Goal: Task Accomplishment & Management: Complete application form

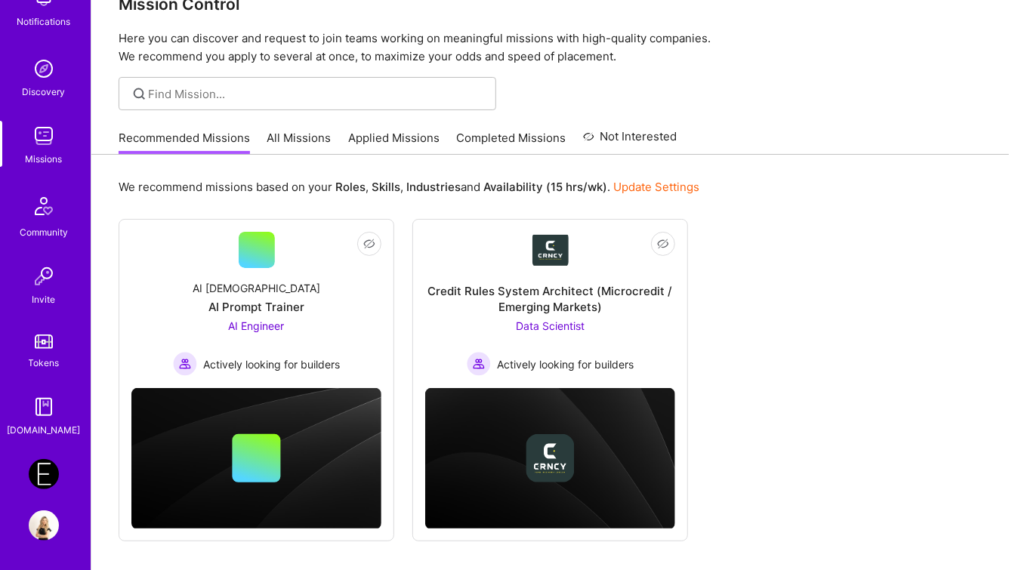
scroll to position [75, 0]
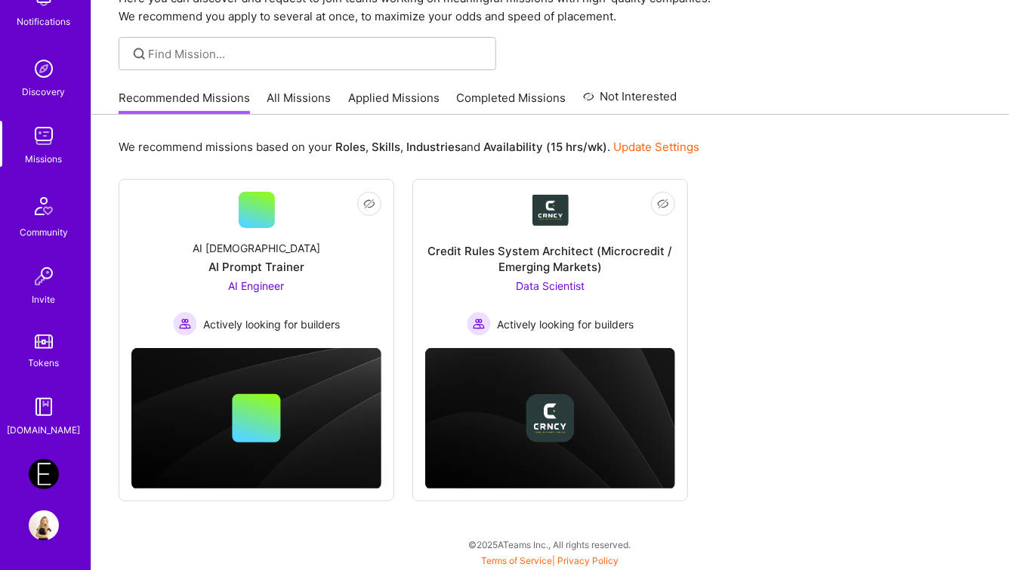
click at [52, 473] on img at bounding box center [44, 474] width 30 height 30
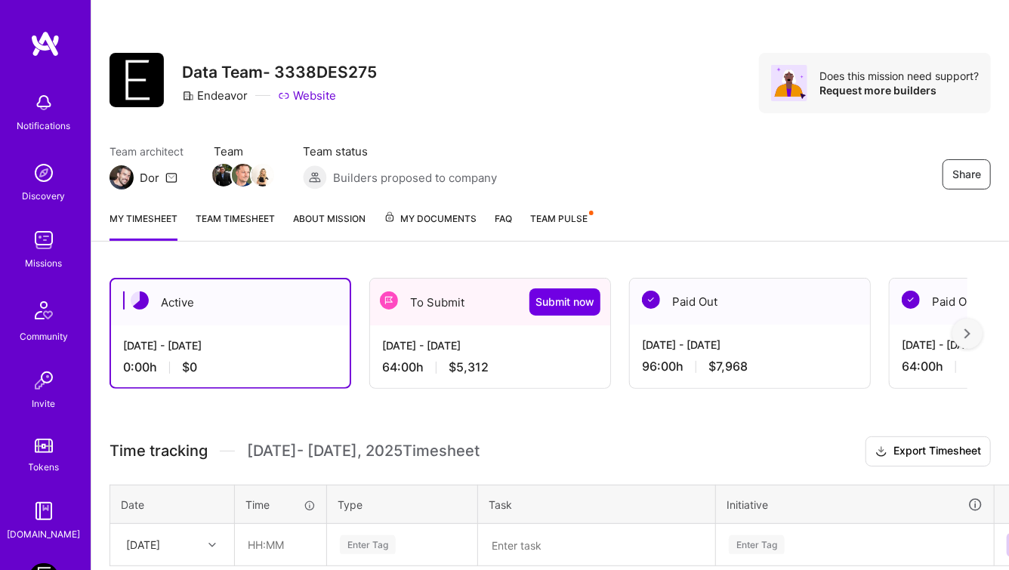
click at [420, 295] on div "To Submit Submit now" at bounding box center [490, 302] width 240 height 47
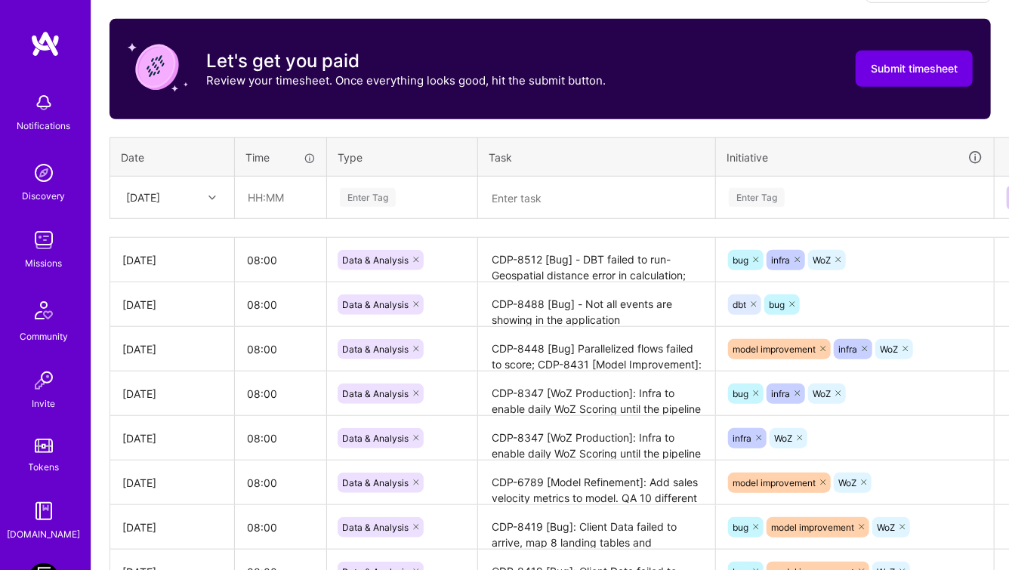
scroll to position [436, 0]
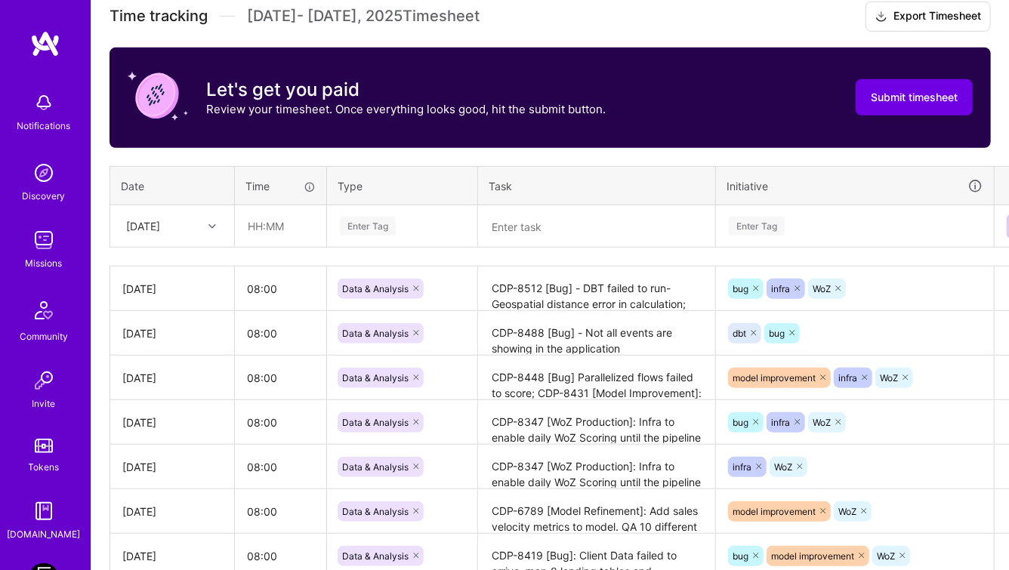
click at [156, 221] on div "[DATE]" at bounding box center [143, 226] width 34 height 16
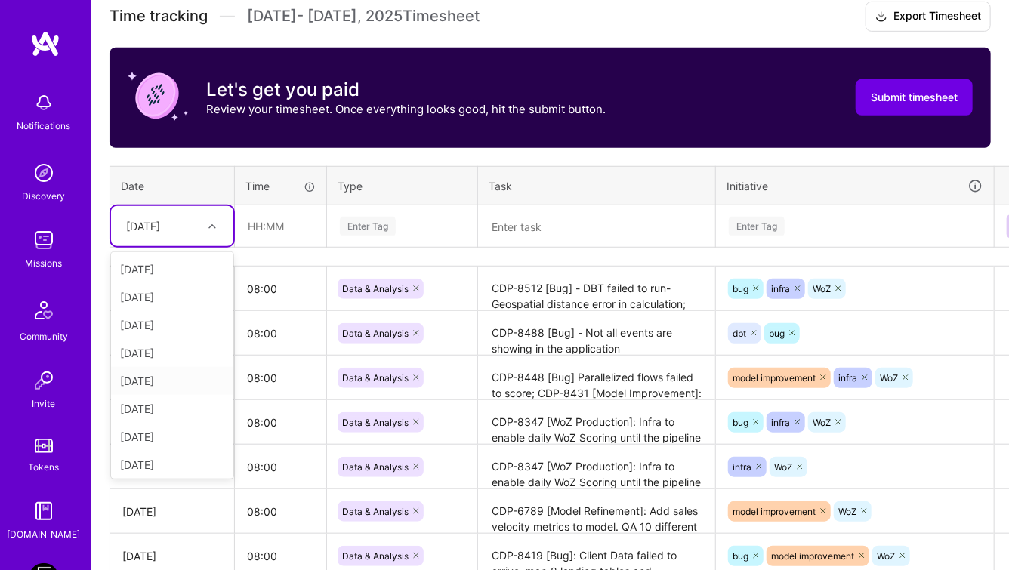
click at [129, 378] on div "[DATE]" at bounding box center [172, 381] width 122 height 28
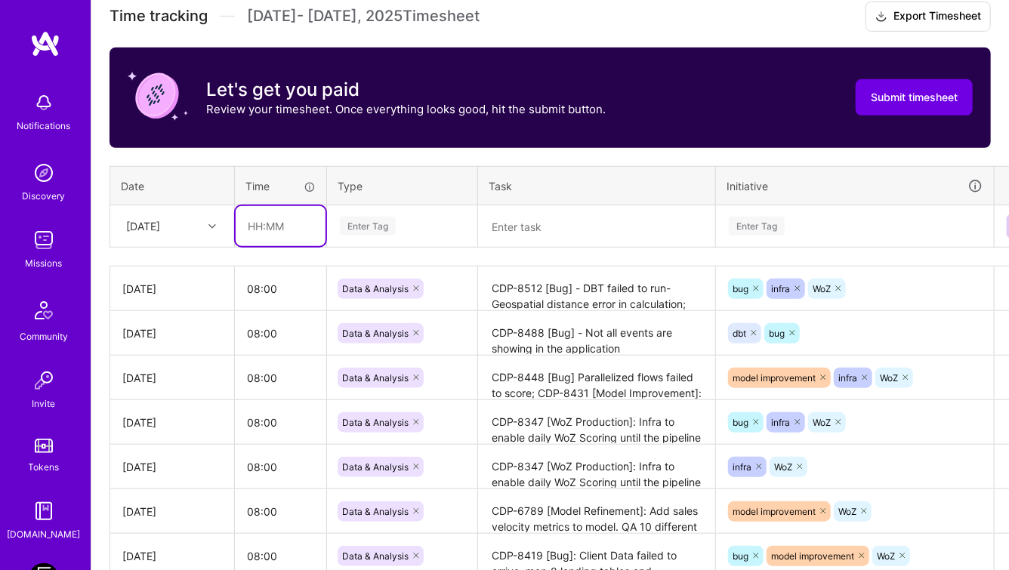
click at [252, 234] on input "text" at bounding box center [281, 226] width 90 height 40
type input "08:00"
click at [360, 226] on div "Enter Tag" at bounding box center [368, 225] width 56 height 23
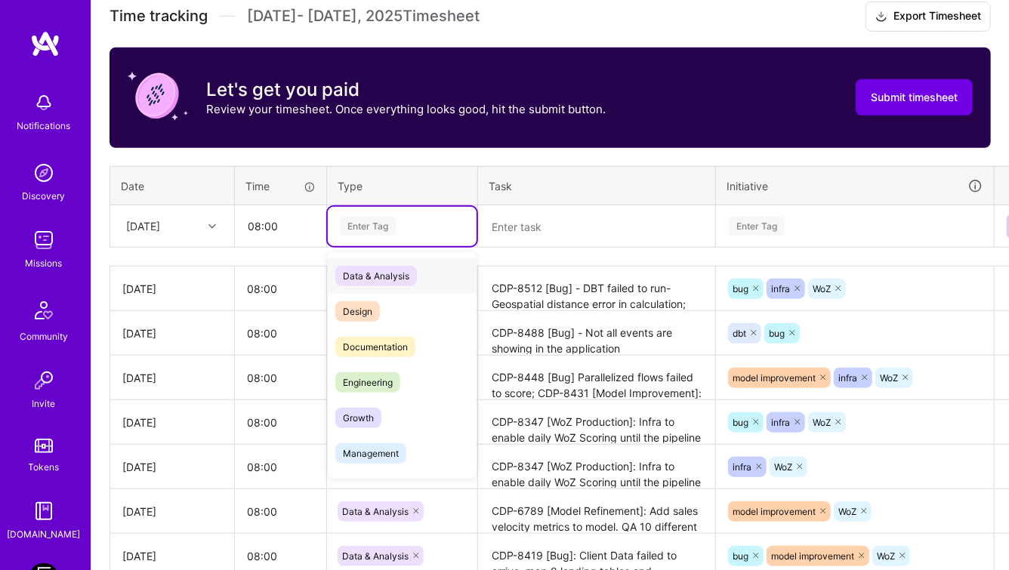
click at [357, 273] on span "Data & Analysis" at bounding box center [376, 276] width 82 height 20
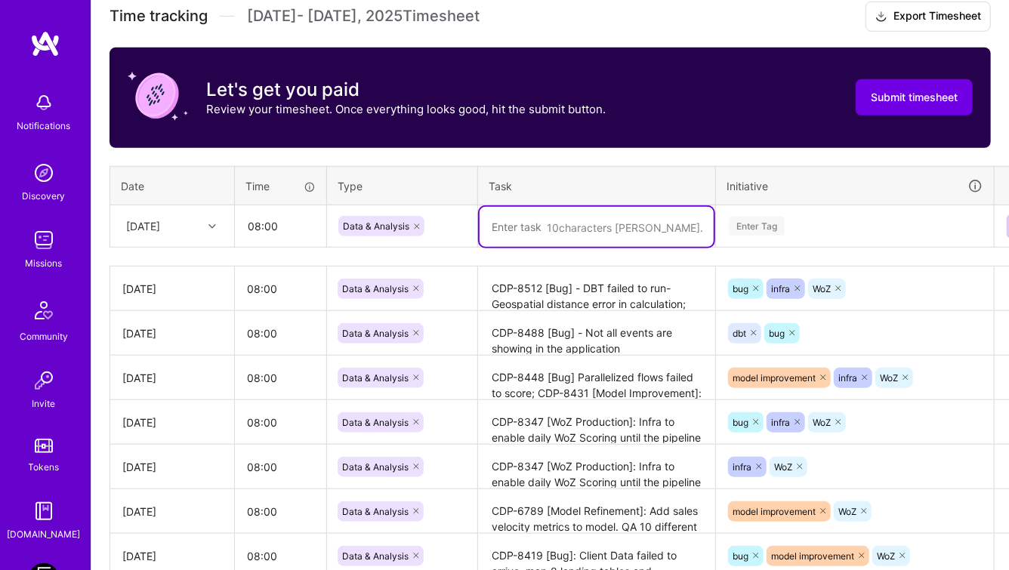
click at [601, 221] on textarea at bounding box center [596, 227] width 234 height 40
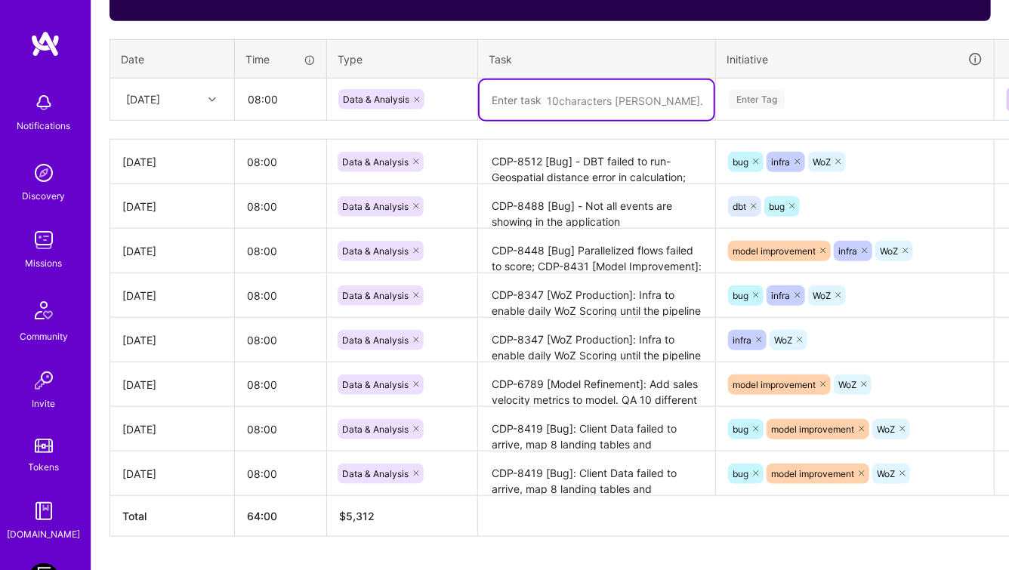
scroll to position [561, 0]
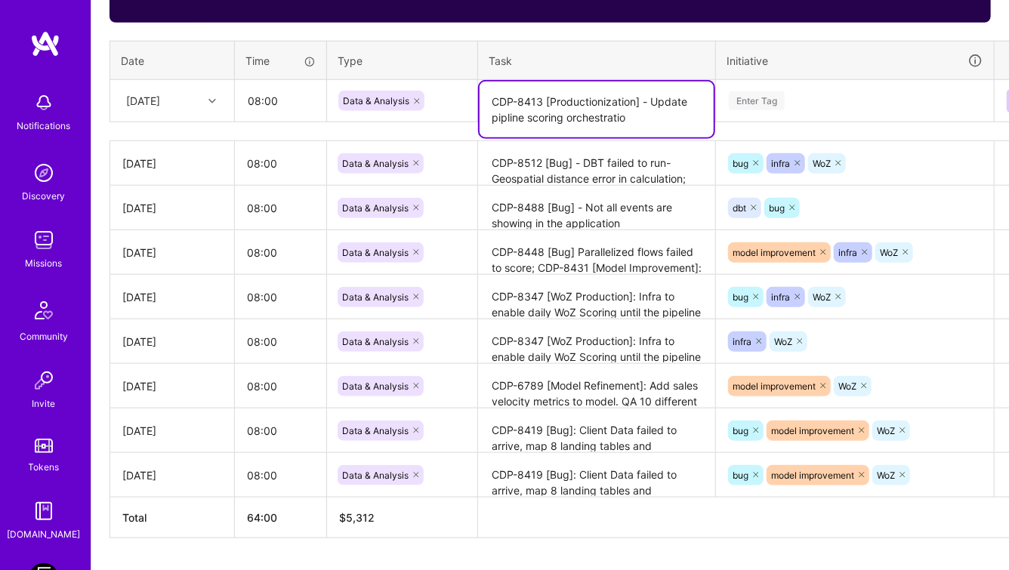
type textarea "CDP-8413 [Productionization] - Update pipline scoring orchestration"
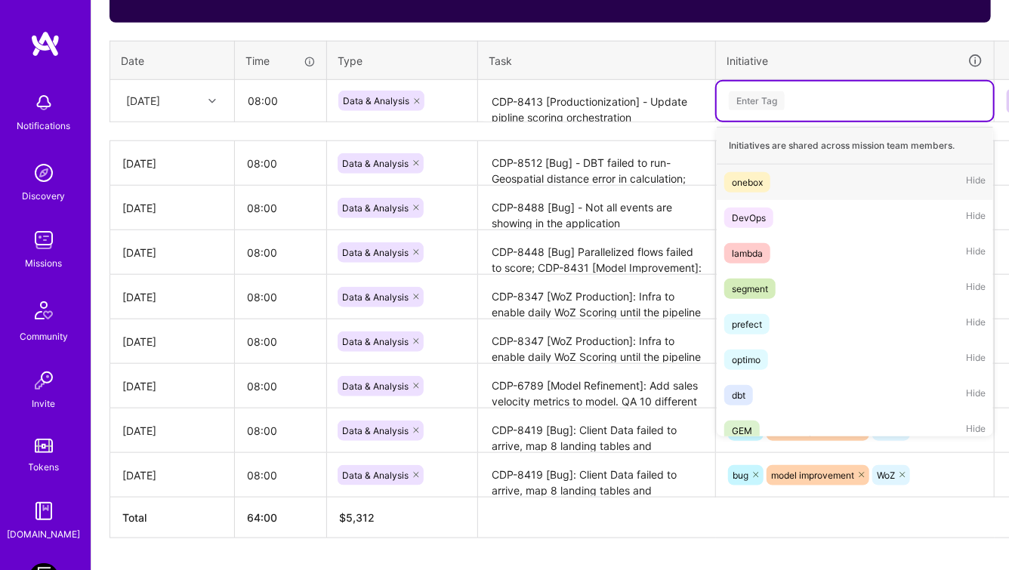
click at [744, 98] on div "Enter Tag" at bounding box center [756, 100] width 56 height 23
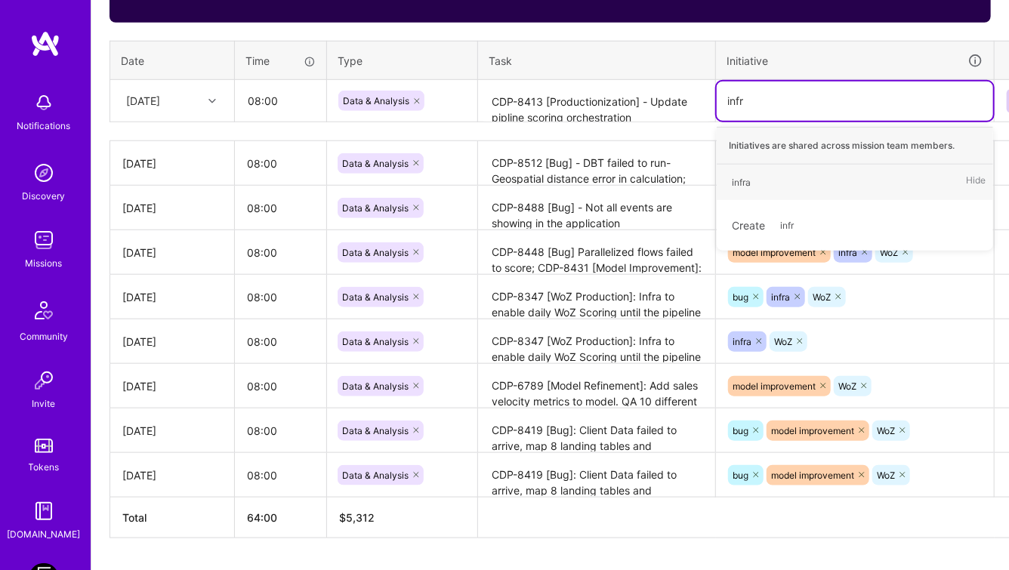
type input "infra"
click at [735, 180] on div "infra" at bounding box center [740, 182] width 19 height 16
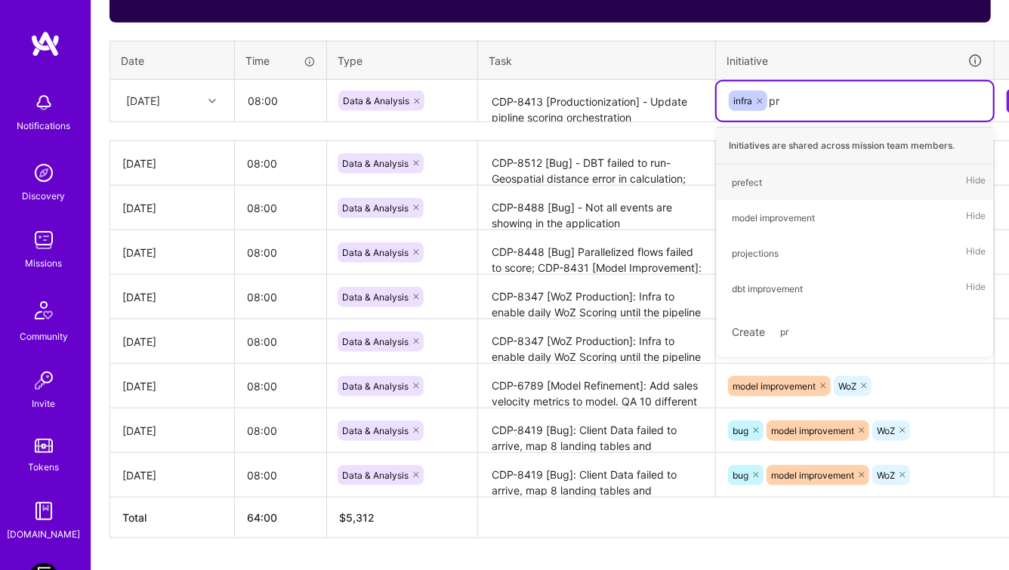
type input "p"
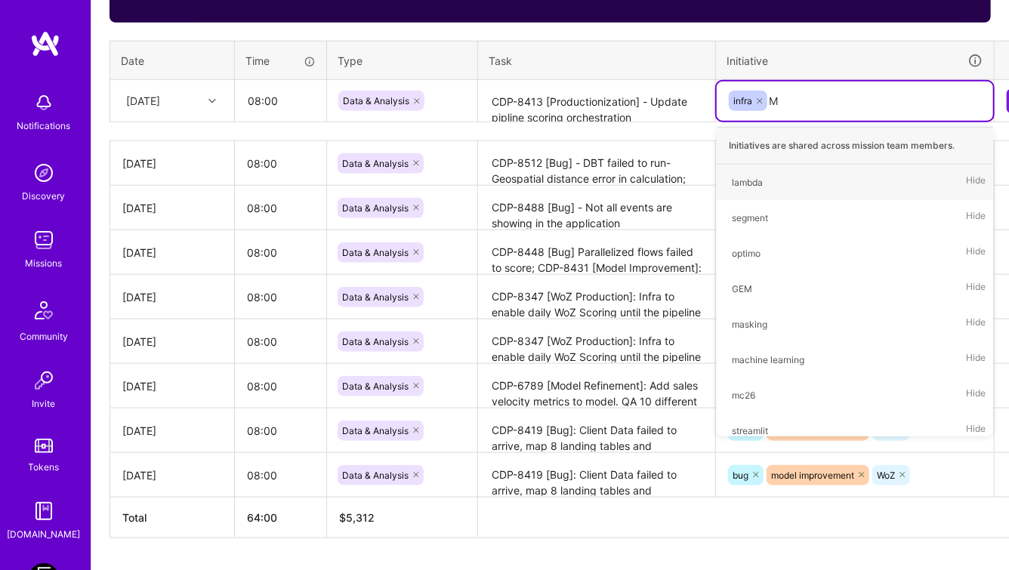
type input "M3"
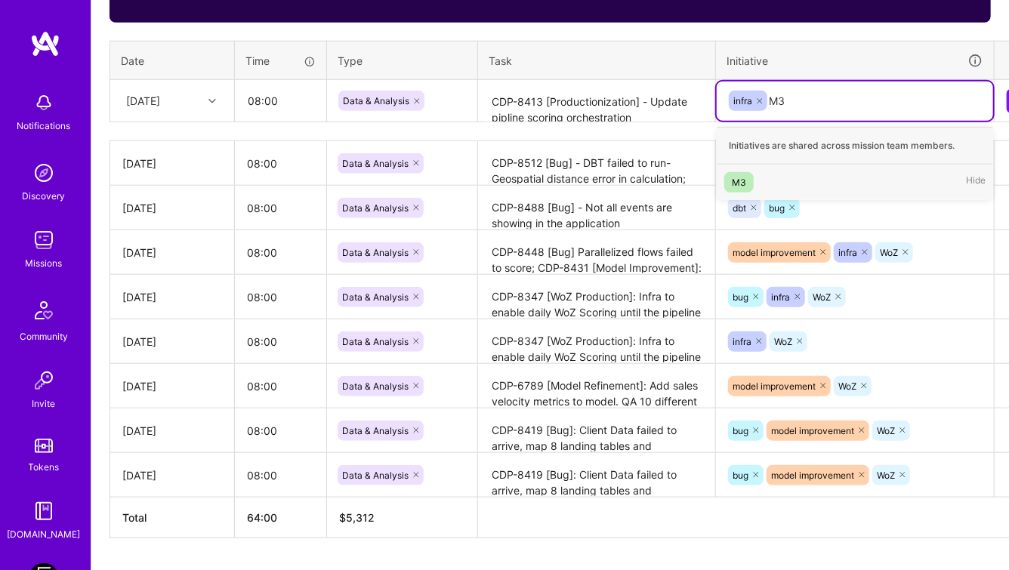
click at [738, 180] on div "M3" at bounding box center [738, 182] width 14 height 16
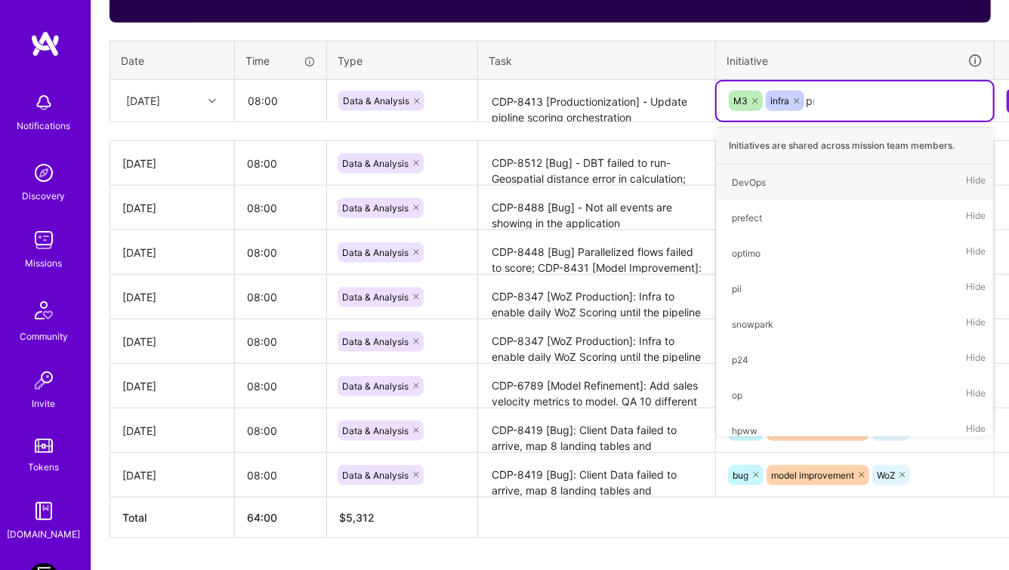
type input "pre"
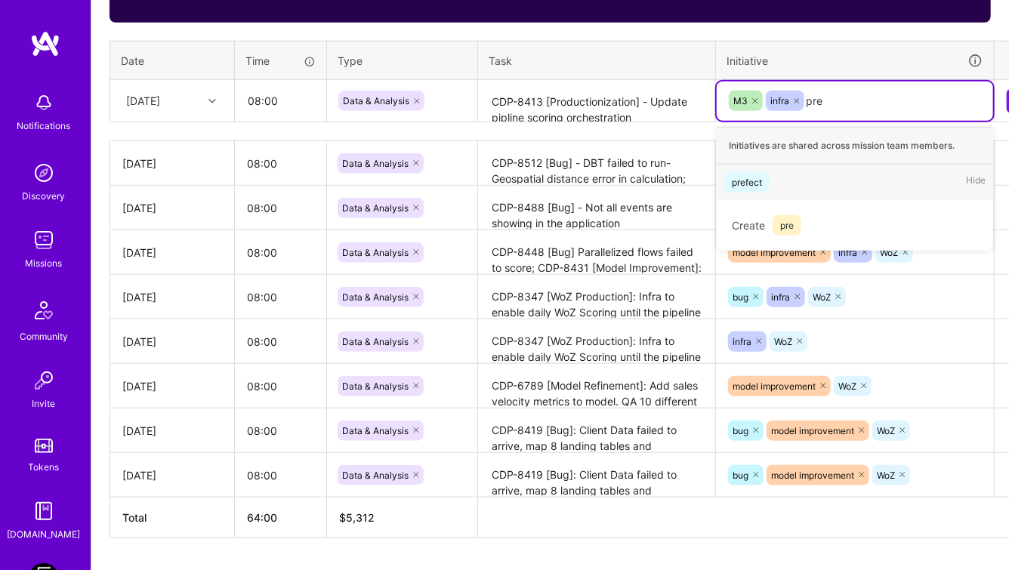
click at [744, 187] on div "prefect" at bounding box center [746, 182] width 30 height 16
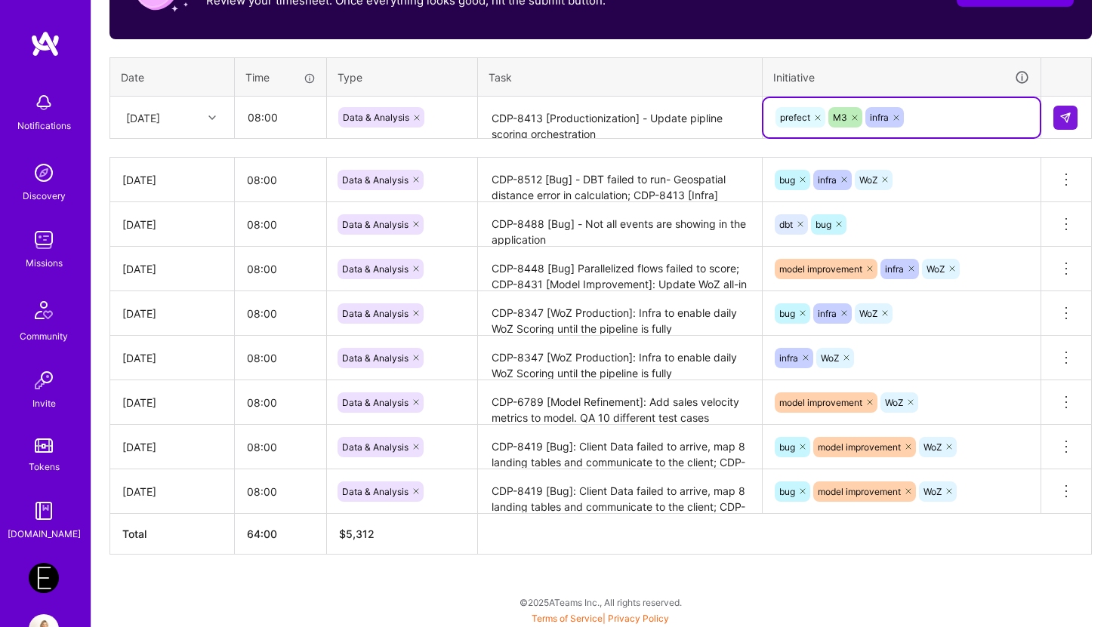
scroll to position [545, 0]
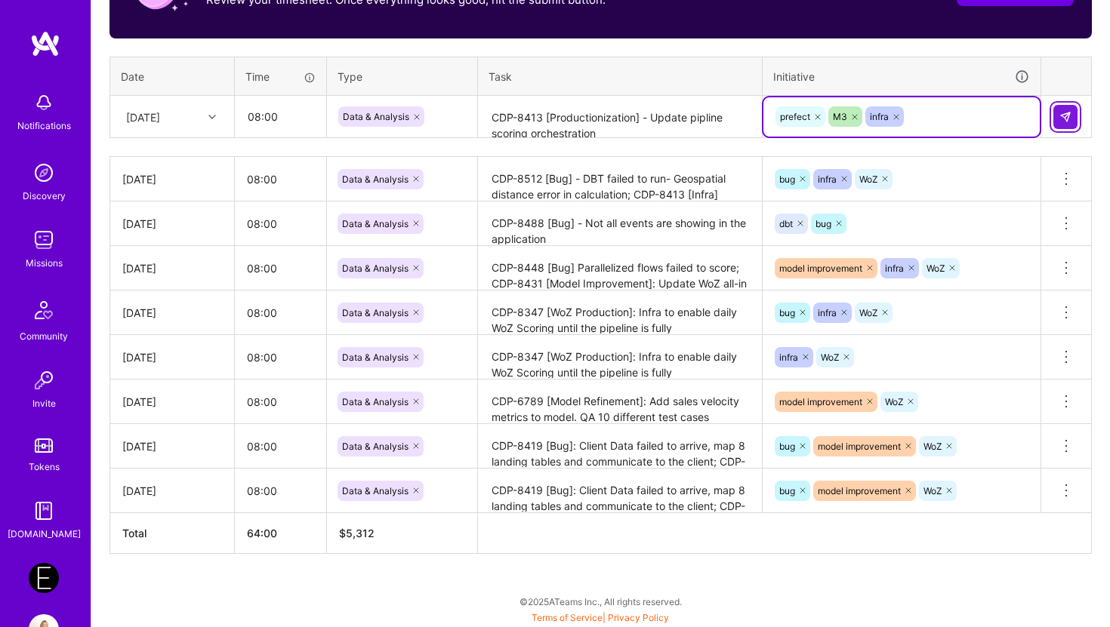
click at [1008, 114] on button at bounding box center [1065, 117] width 24 height 24
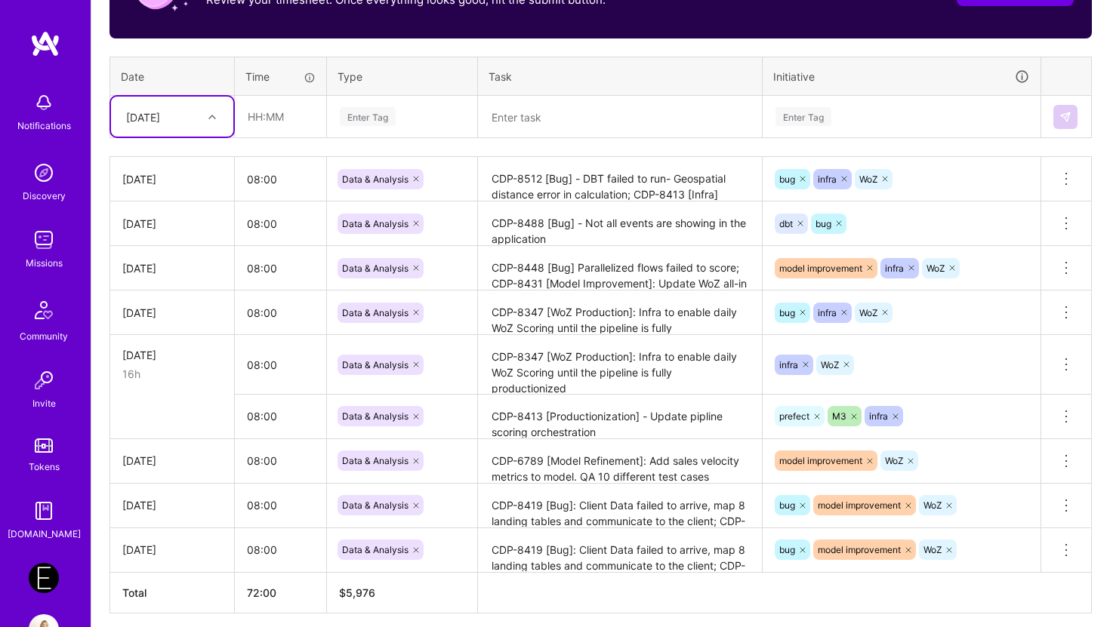
scroll to position [605, 0]
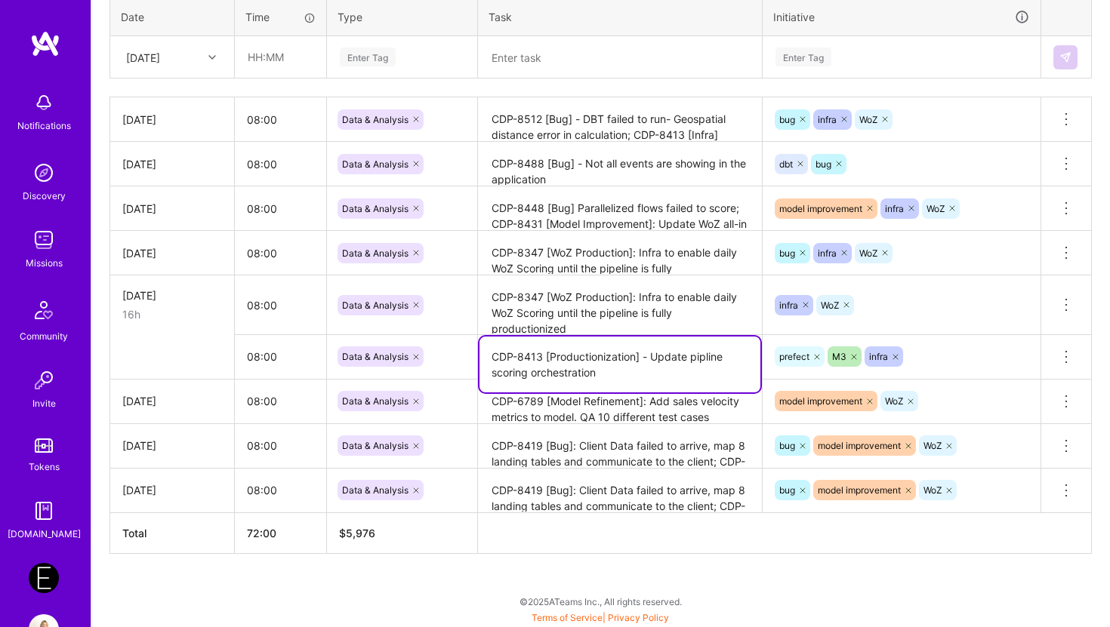
drag, startPoint x: 614, startPoint y: 377, endPoint x: 464, endPoint y: 353, distance: 152.1
click at [464, 353] on tr "08:00 Data & Analysis CDP-8413 [Productionization] - Update pipline scoring orc…" at bounding box center [600, 356] width 981 height 45
click at [1008, 353] on icon at bounding box center [1066, 357] width 18 height 18
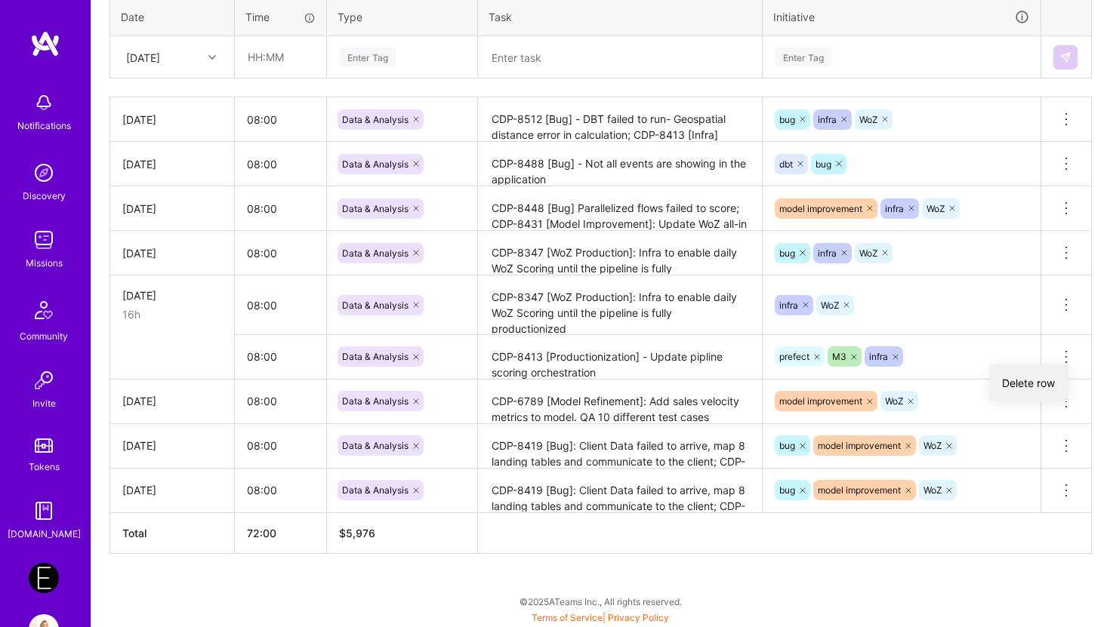
click at [1008, 377] on button "Delete row" at bounding box center [1029, 383] width 79 height 37
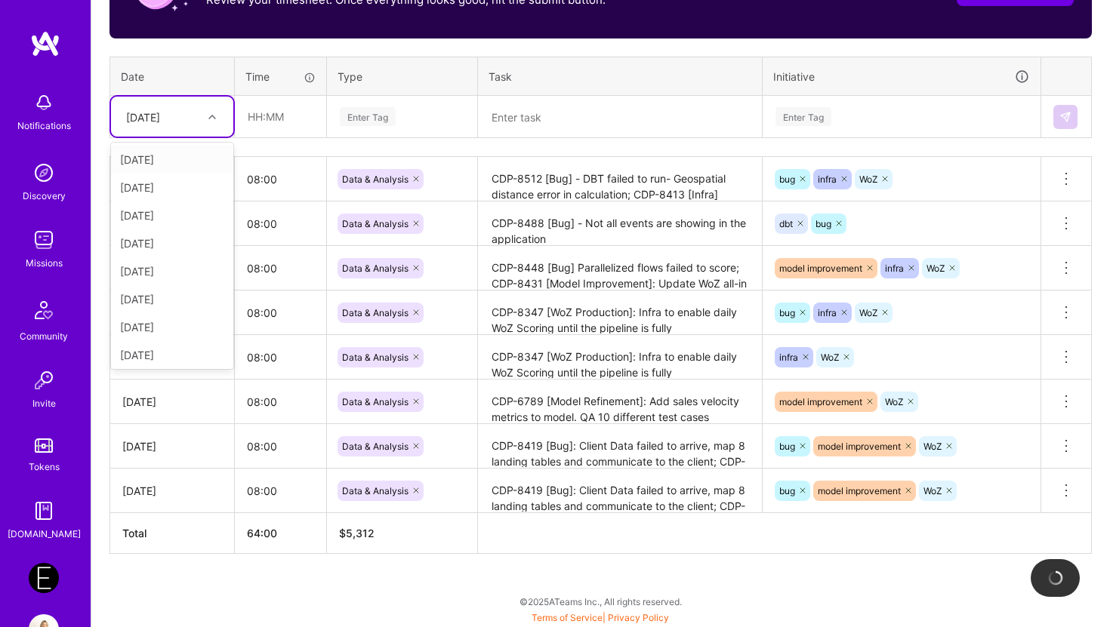
click at [160, 113] on div "[DATE]" at bounding box center [143, 117] width 34 height 16
click at [151, 300] on div "[DATE]" at bounding box center [172, 296] width 122 height 28
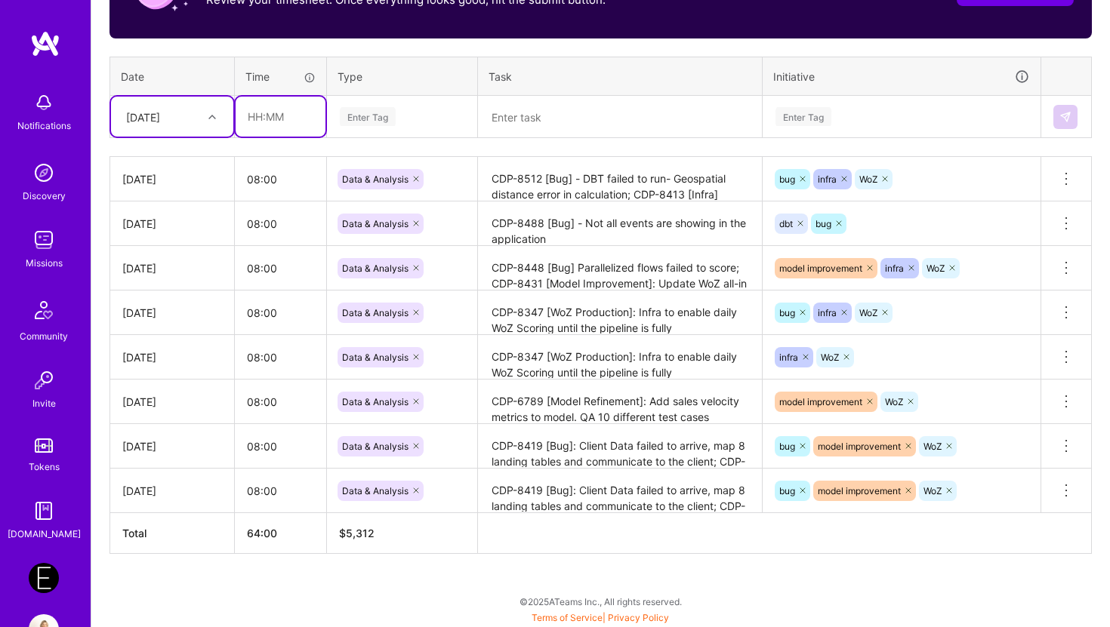
click at [265, 110] on input "text" at bounding box center [281, 117] width 90 height 40
type input "08:00"
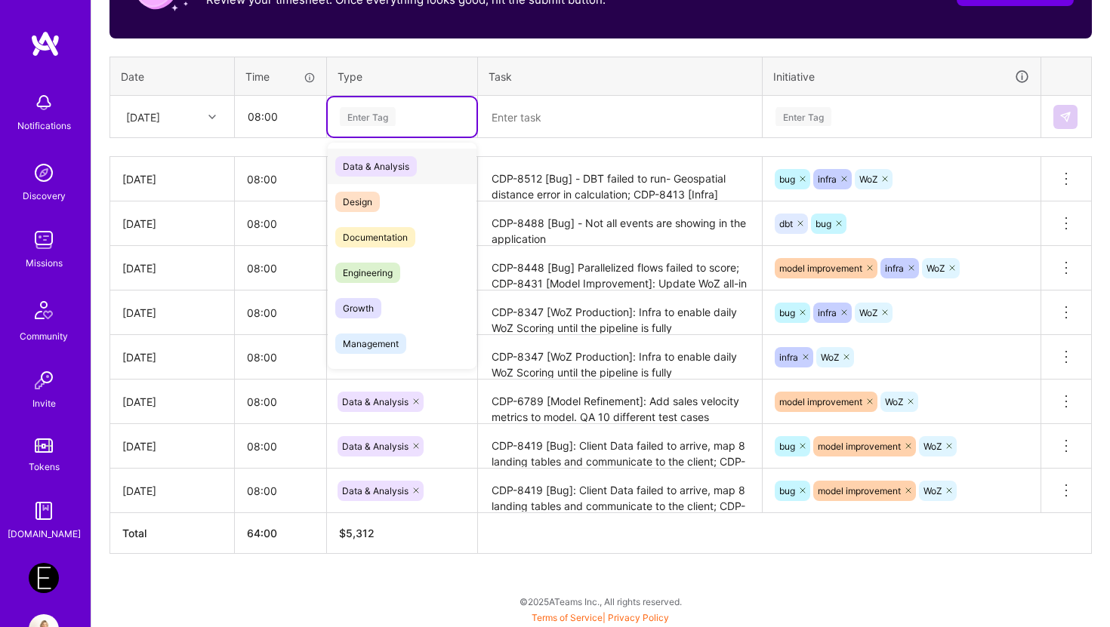
click at [368, 112] on div "Enter Tag" at bounding box center [368, 116] width 56 height 23
click at [354, 172] on span "Data & Analysis" at bounding box center [376, 166] width 82 height 20
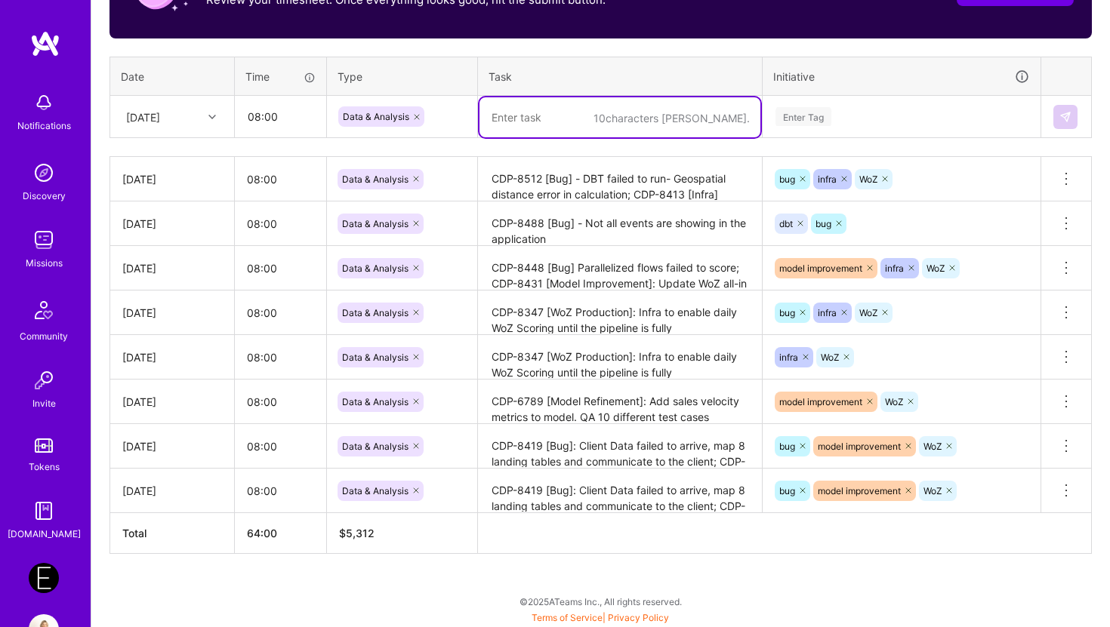
click at [515, 106] on textarea at bounding box center [619, 117] width 281 height 40
paste textarea "CDP-8413 [Productionization] - Update pipline scoring orchestration"
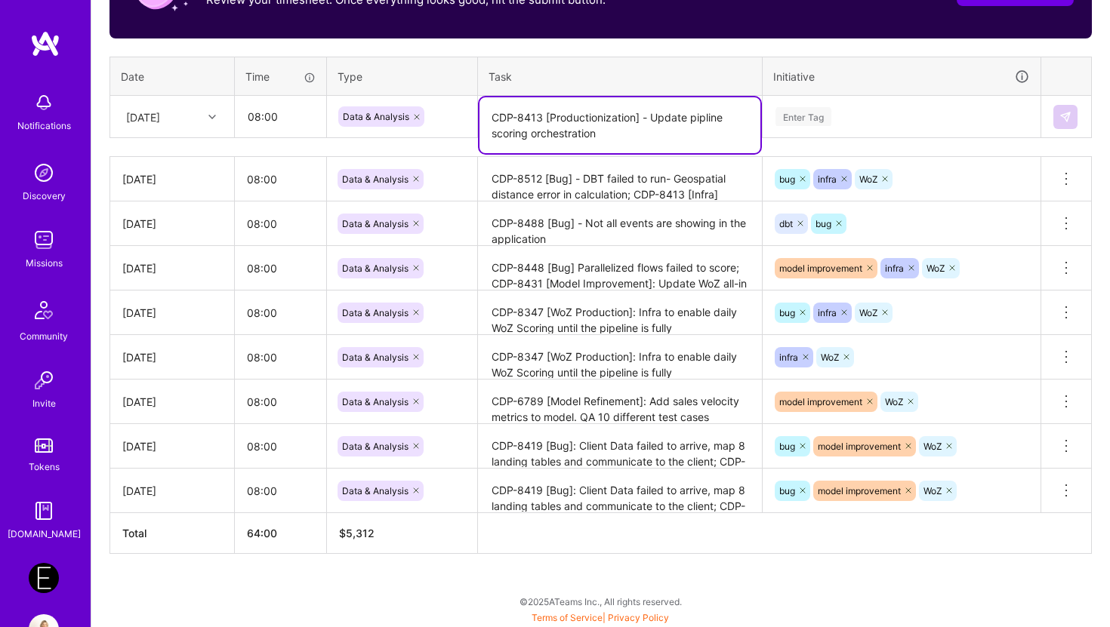
type textarea "CDP-8413 [Productionization] - Update pipline scoring orchestration"
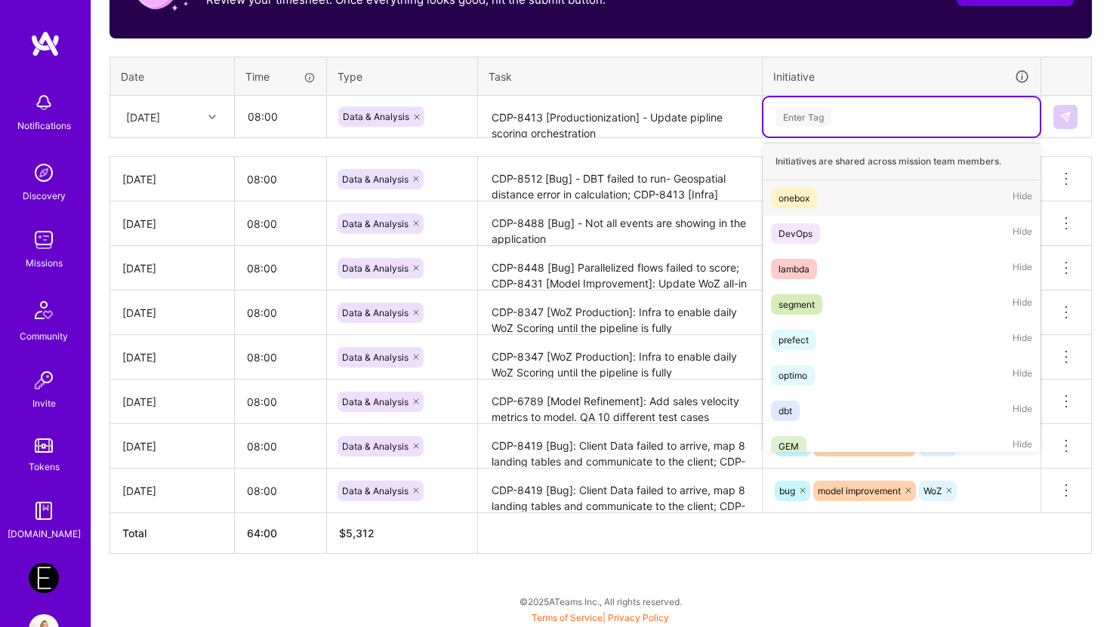
click at [800, 115] on div "Enter Tag" at bounding box center [803, 116] width 56 height 23
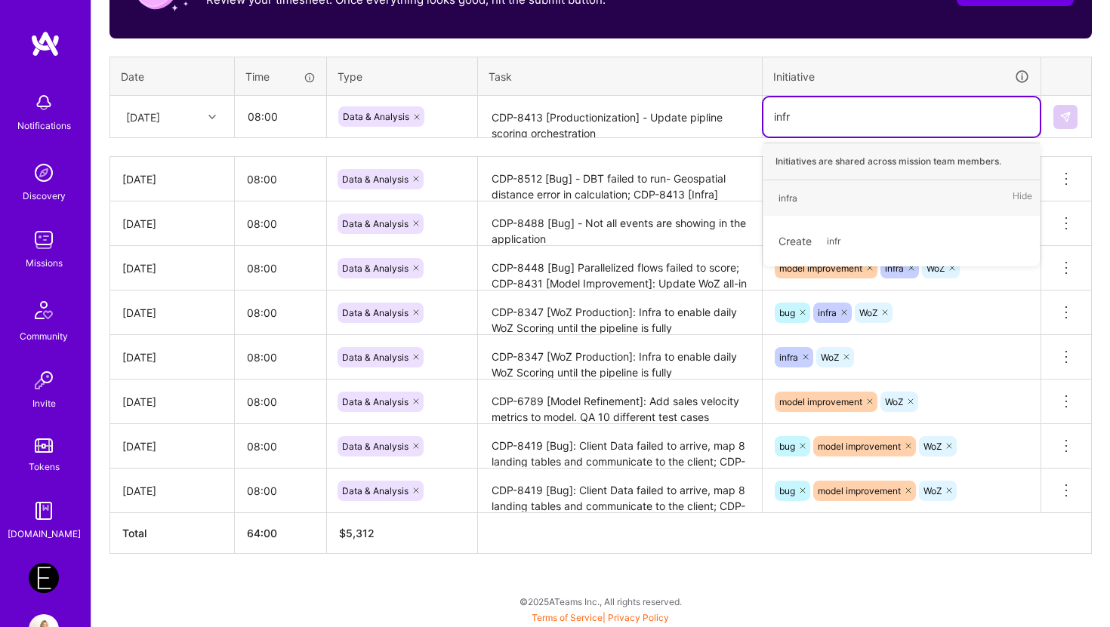
type input "infra"
click at [792, 195] on div "infra" at bounding box center [787, 198] width 19 height 16
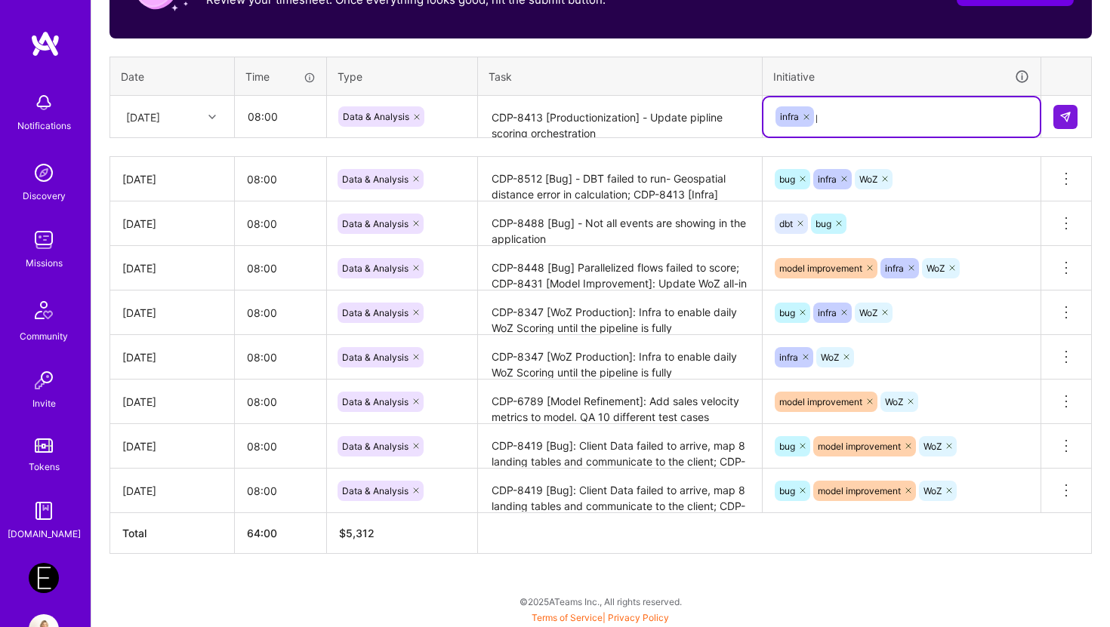
type input "pre"
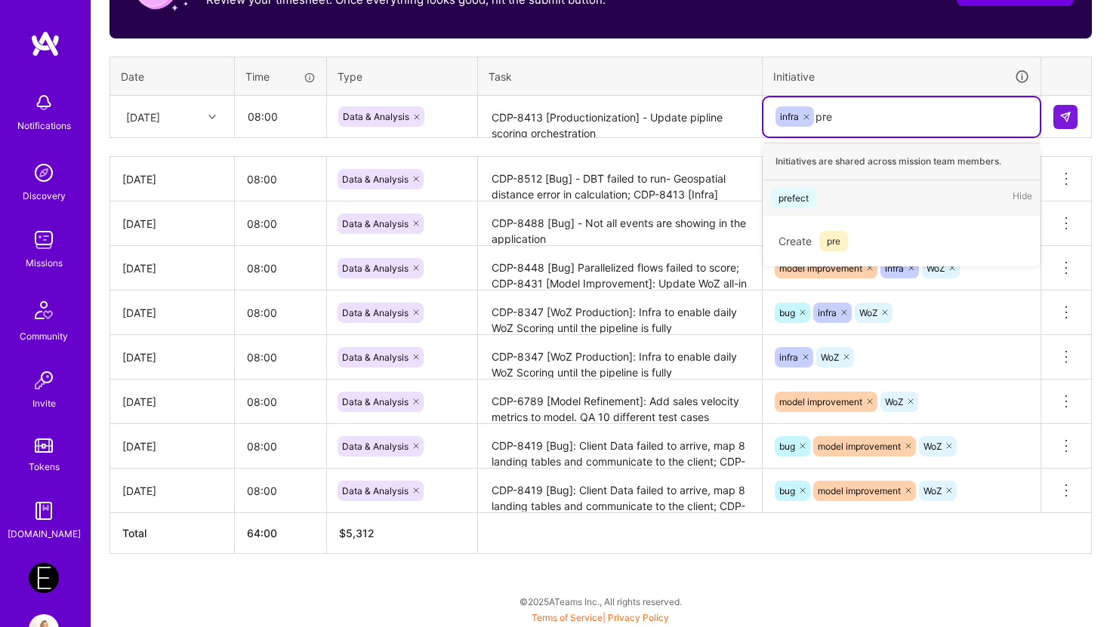
click at [787, 196] on div "prefect" at bounding box center [793, 198] width 30 height 16
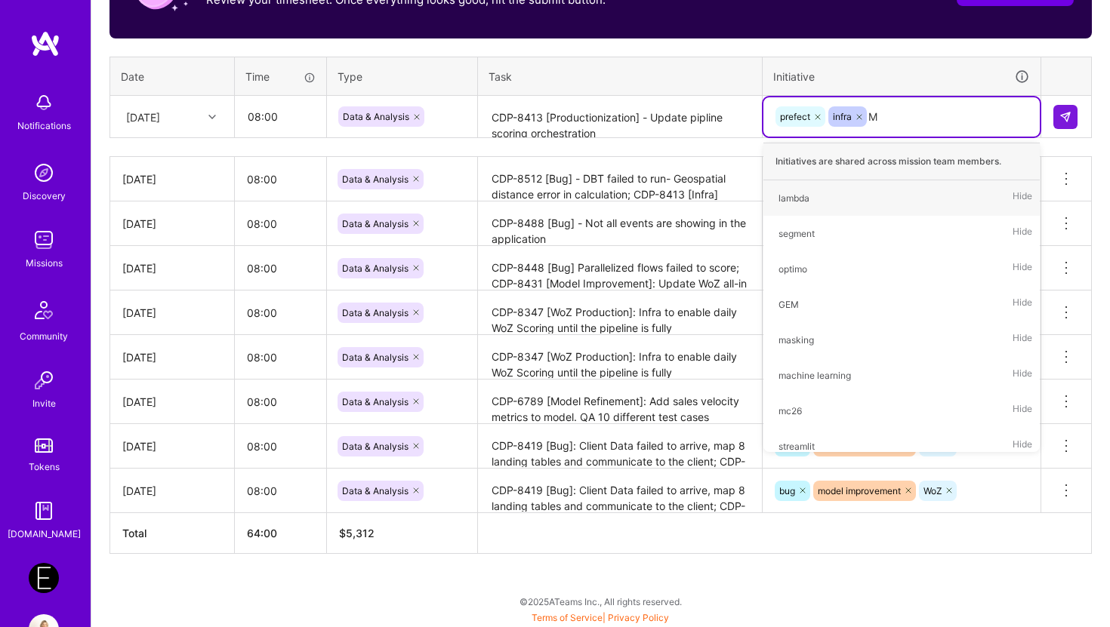
type input "M3"
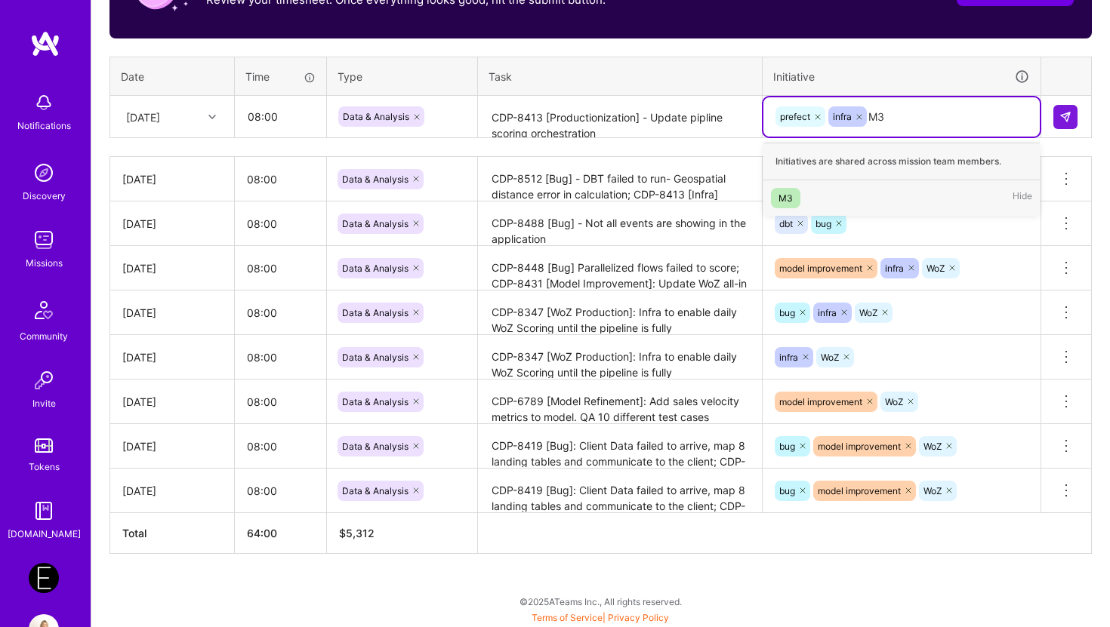
click at [790, 188] on span "M3" at bounding box center [785, 198] width 29 height 20
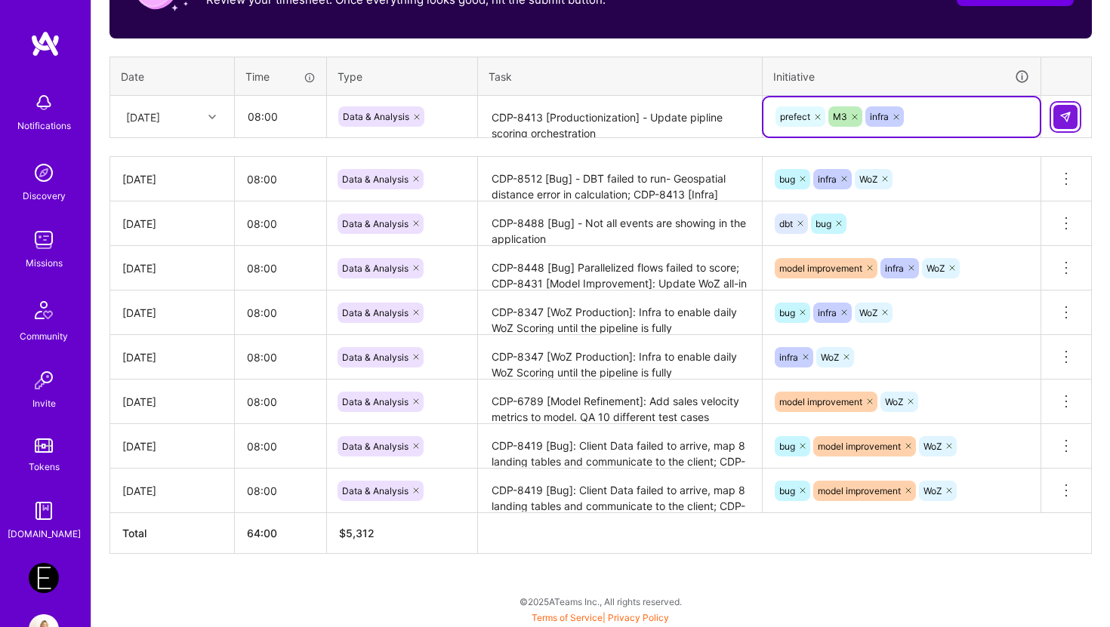
click at [1008, 111] on button at bounding box center [1065, 117] width 24 height 24
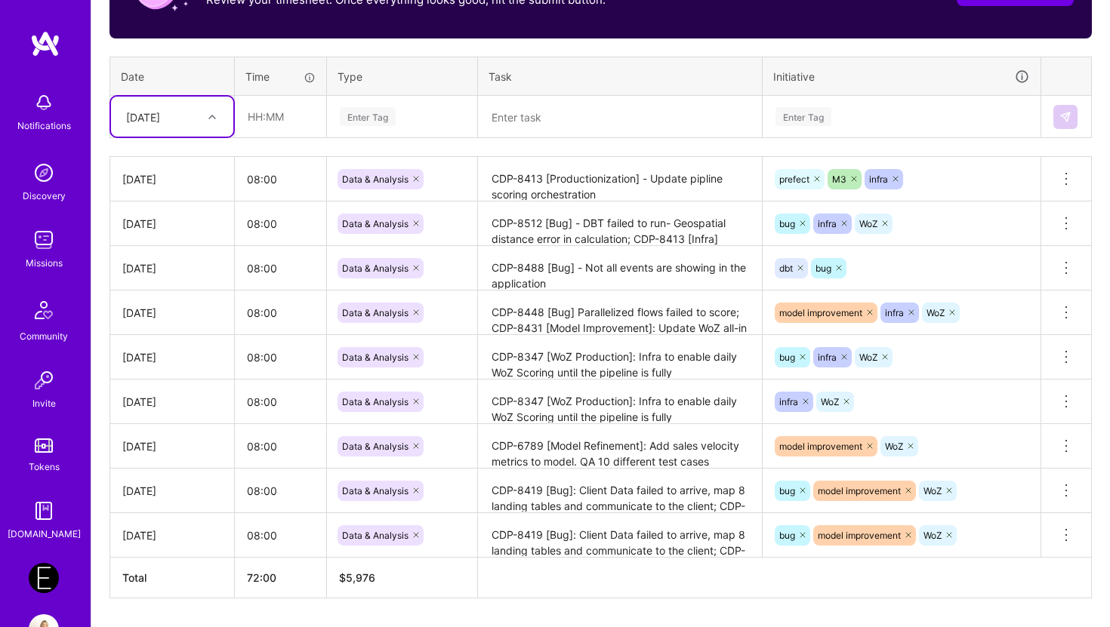
click at [214, 111] on div at bounding box center [213, 117] width 23 height 20
click at [165, 321] on div "[DATE]" at bounding box center [172, 324] width 122 height 28
click at [276, 112] on input "text" at bounding box center [281, 117] width 90 height 40
type input "08:00"
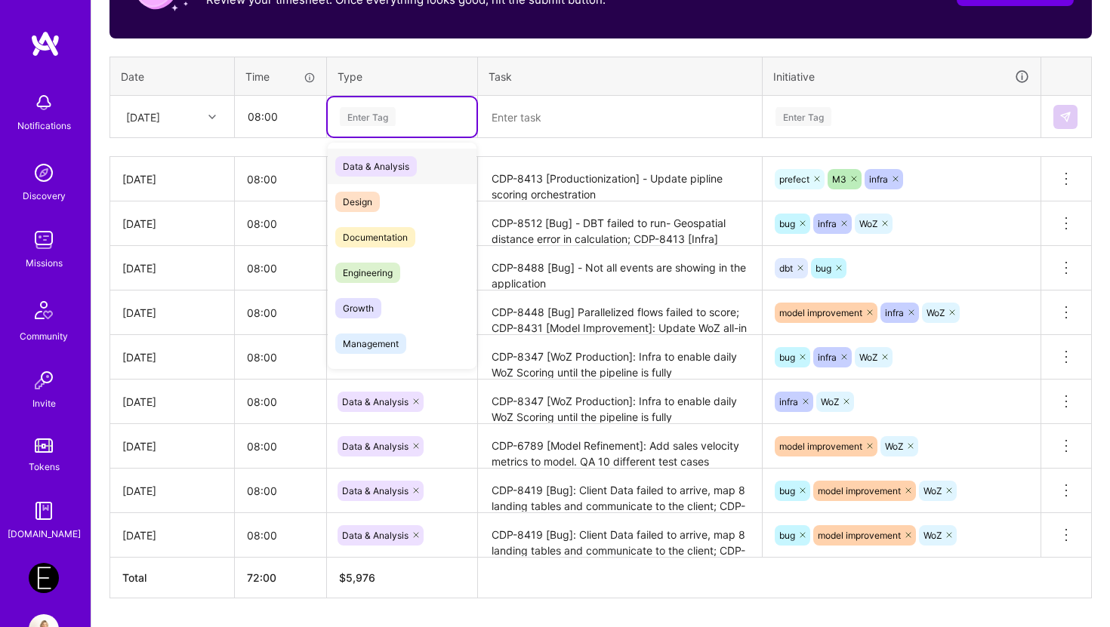
click at [351, 109] on div "Enter Tag" at bounding box center [368, 116] width 56 height 23
click at [353, 163] on span "Data & Analysis" at bounding box center [376, 166] width 82 height 20
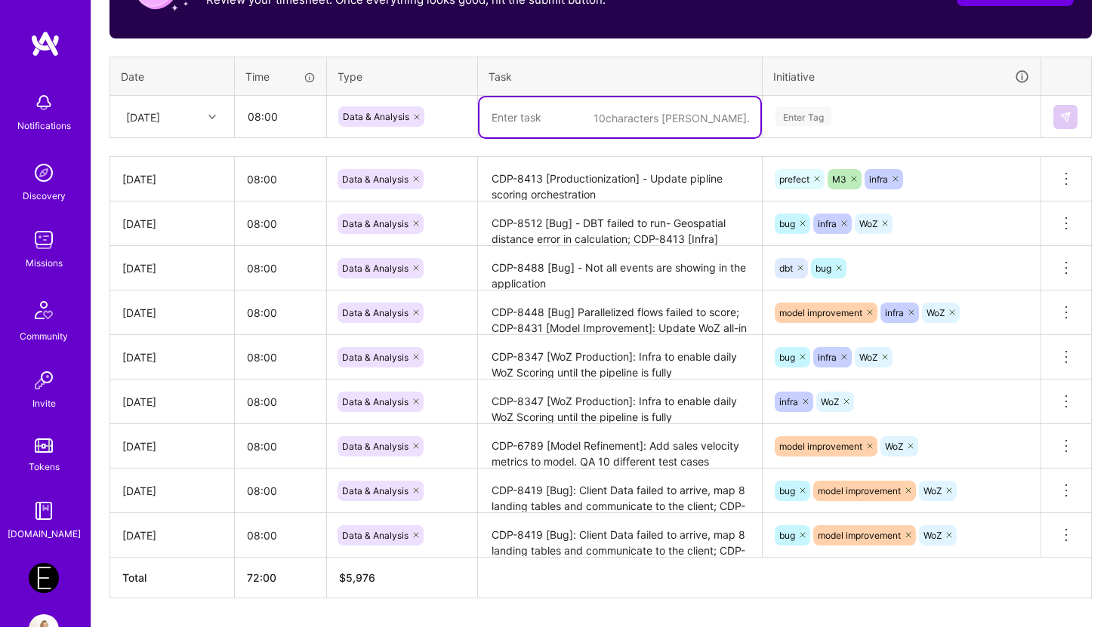
click at [504, 122] on textarea at bounding box center [619, 117] width 281 height 40
paste textarea "CDP-8413 [Productionization] - Update pipline scoring orchestration"
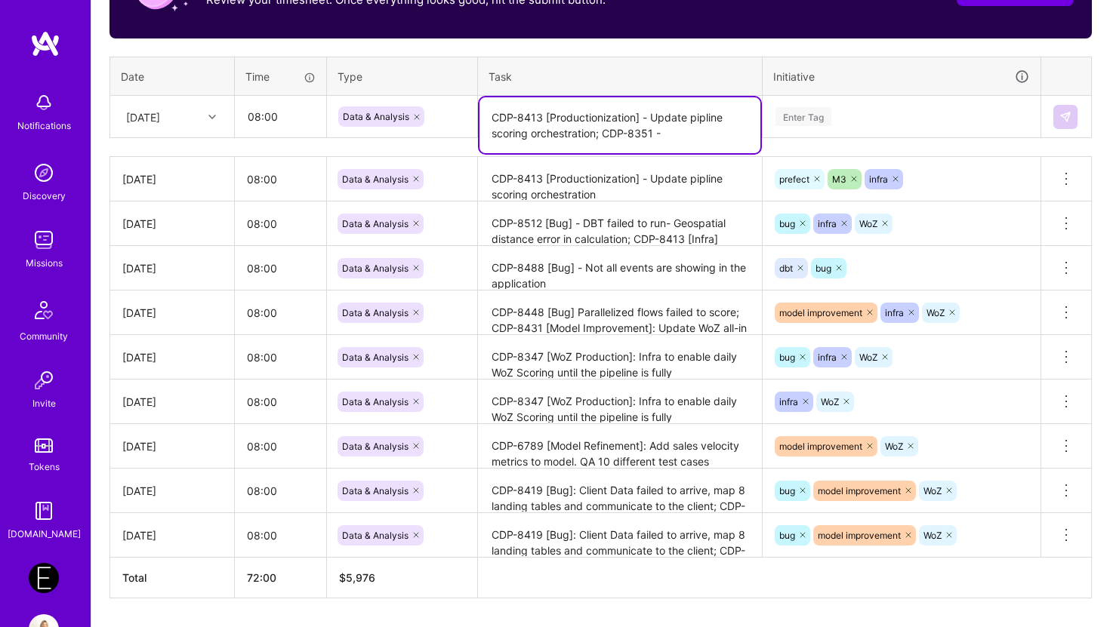
paste textarea "Prefect2Flow deployment for new price config"
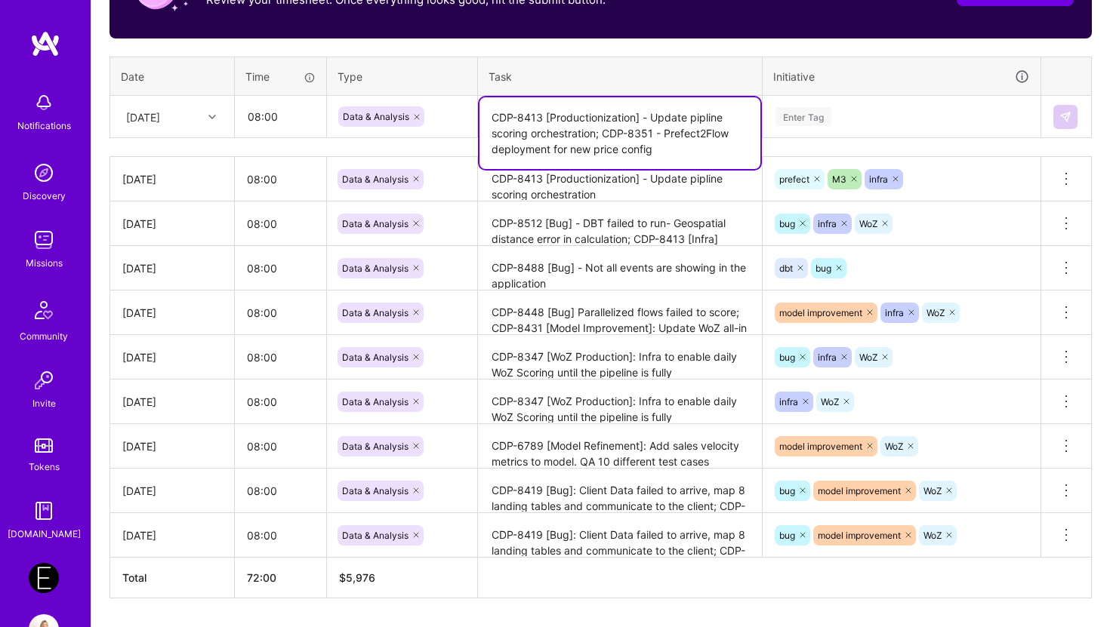
type textarea "CDP-8413 [Productionization] - Update pipline scoring orchestration; CDP-8351 -…"
click at [822, 119] on div "Enter Tag" at bounding box center [803, 116] width 56 height 23
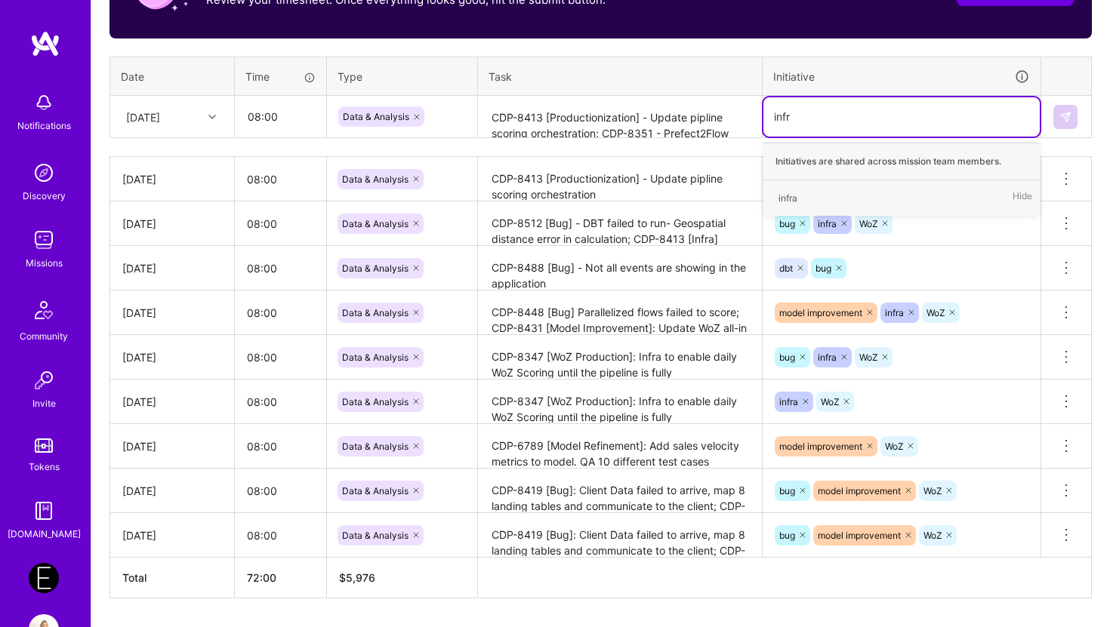
type input "infra"
click at [788, 202] on div "infra" at bounding box center [787, 198] width 19 height 16
type input "pref"
click at [790, 197] on div "prefect" at bounding box center [793, 198] width 30 height 16
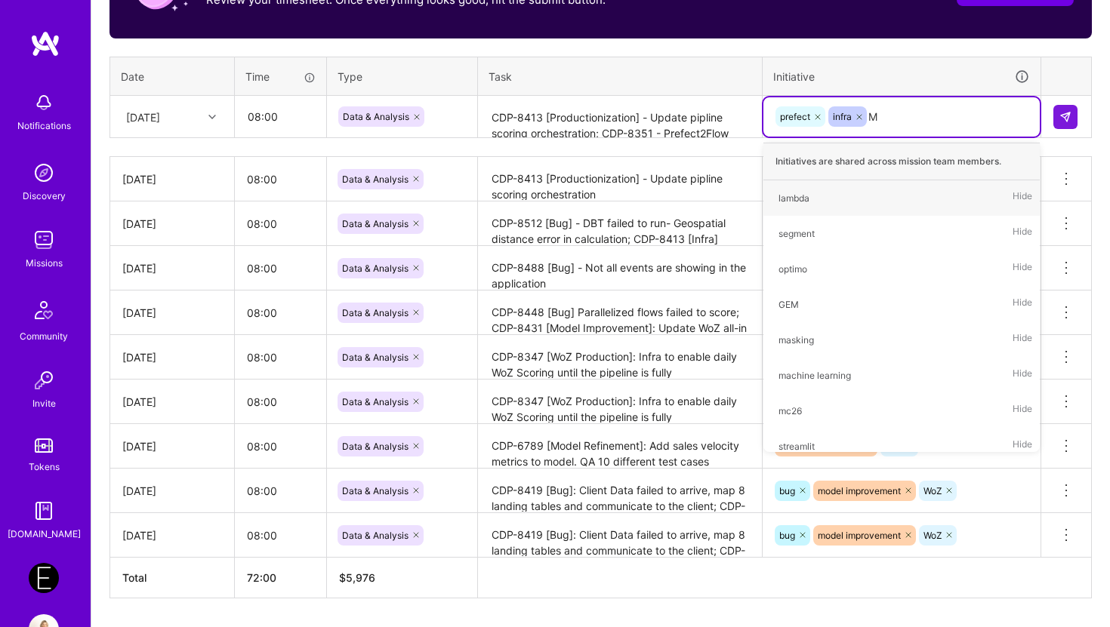
type input "M3"
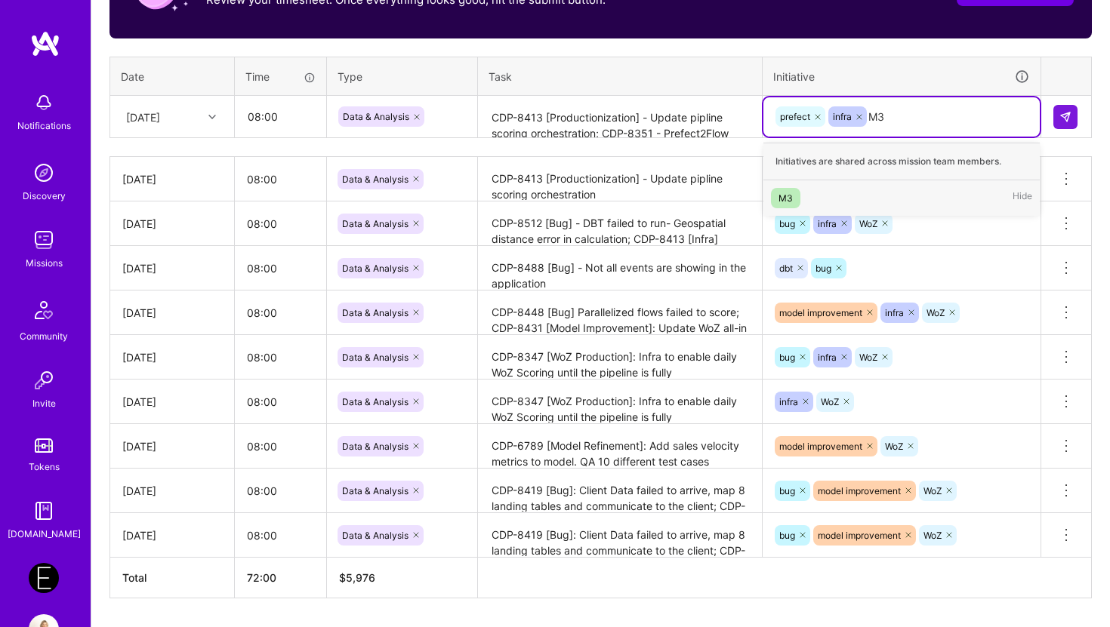
click at [783, 196] on div "M3" at bounding box center [785, 198] width 14 height 16
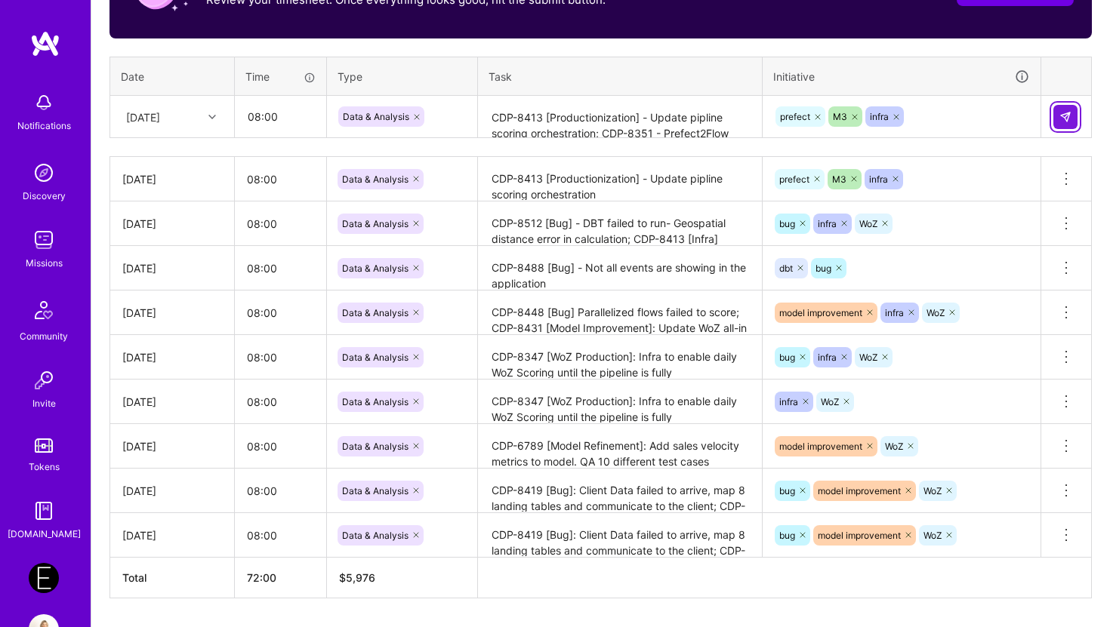
click at [1008, 115] on button at bounding box center [1065, 117] width 24 height 24
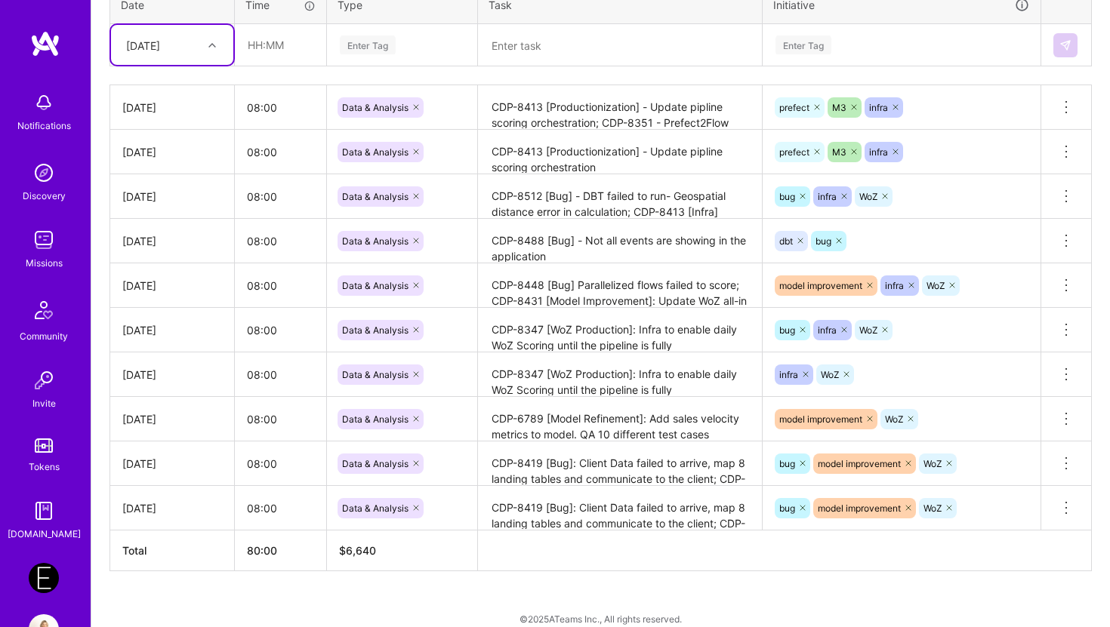
scroll to position [634, 0]
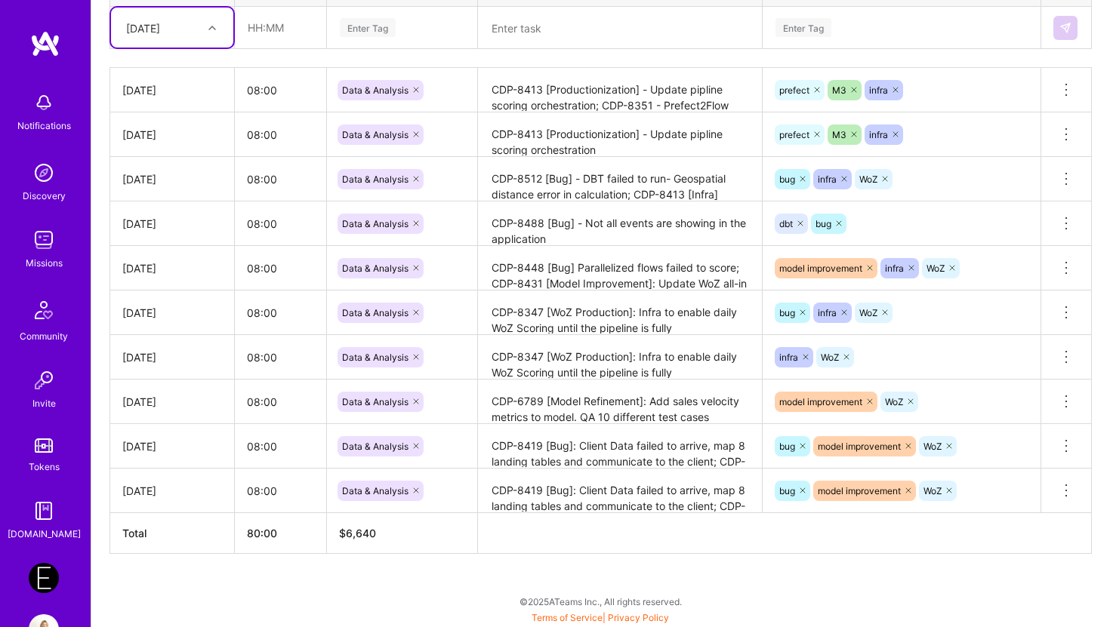
click at [213, 35] on div at bounding box center [213, 28] width 23 height 20
click at [155, 261] on div "[DATE]" at bounding box center [172, 263] width 122 height 28
click at [278, 26] on input "text" at bounding box center [281, 28] width 90 height 40
type input "08:00"
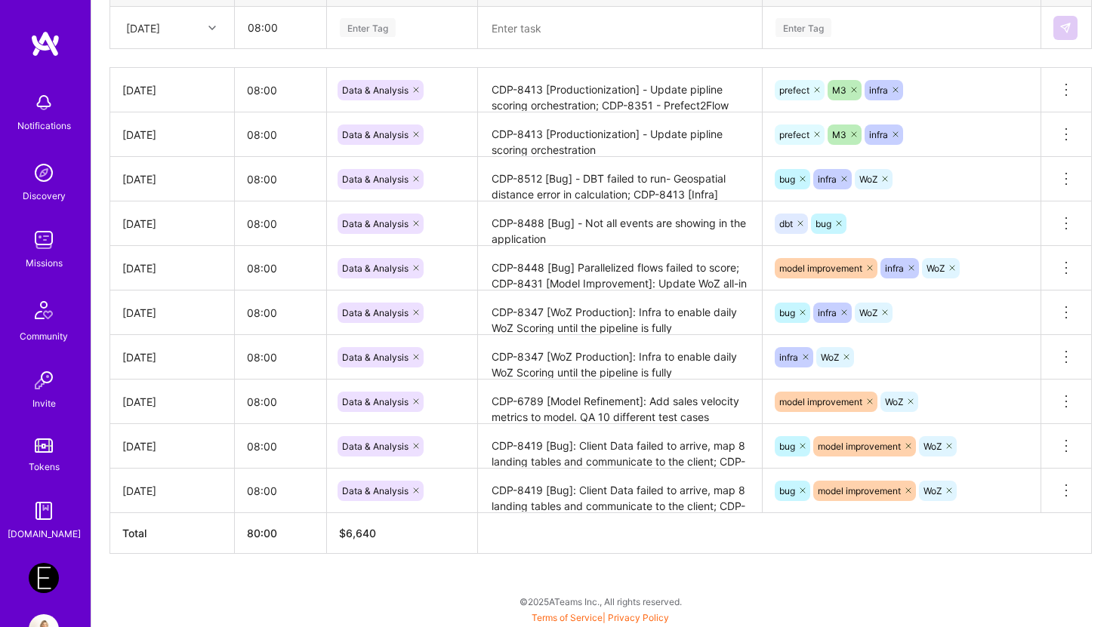
click at [364, 23] on div "Enter Tag" at bounding box center [368, 27] width 56 height 23
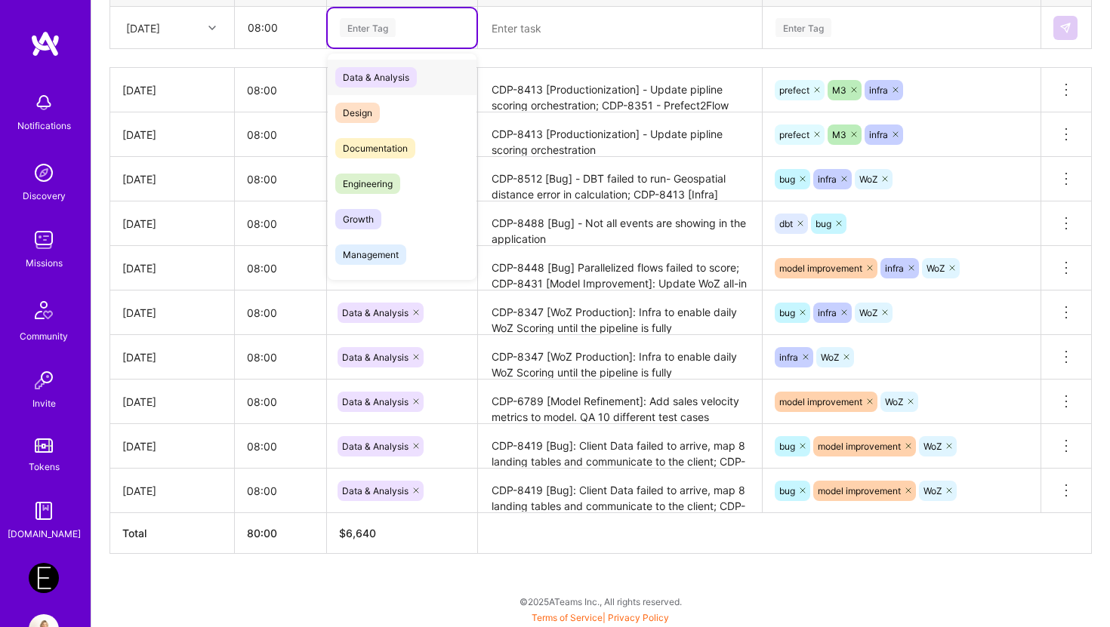
click at [364, 78] on span "Data & Analysis" at bounding box center [376, 77] width 82 height 20
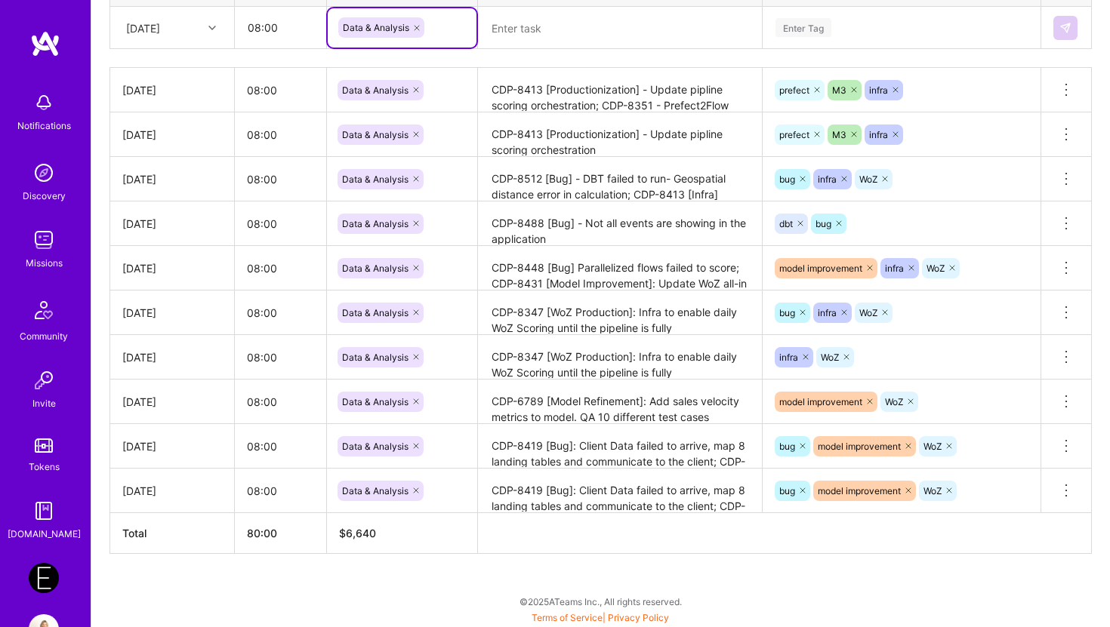
click at [518, 30] on textarea at bounding box center [619, 28] width 281 height 40
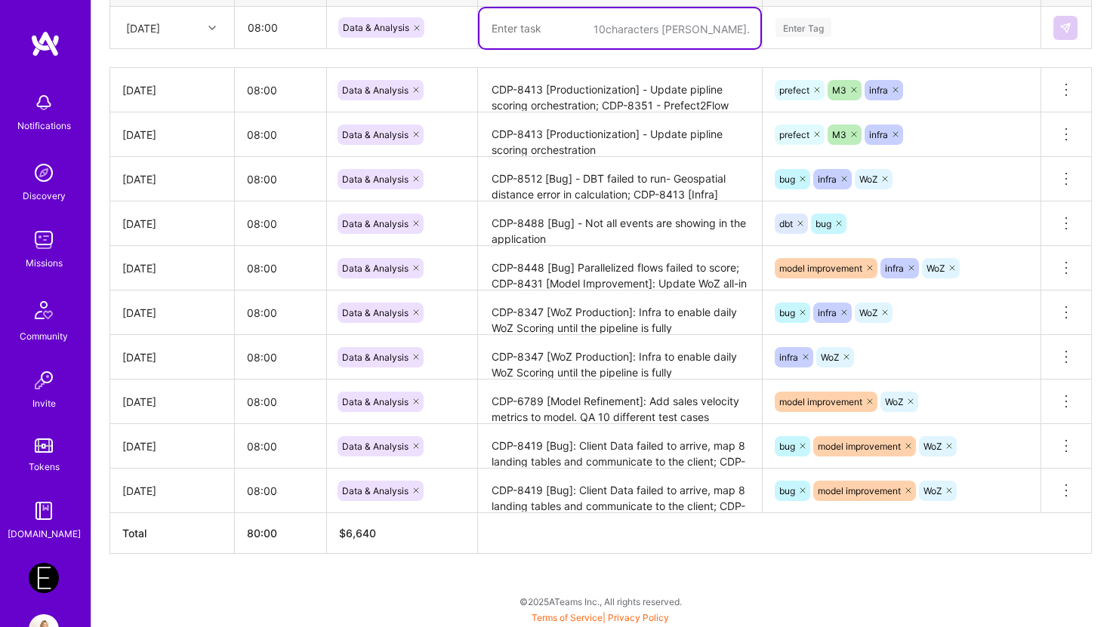
paste textarea "Prefect2Flow deployment for new price config"
type textarea "Prefect2Flow deployment for new price config"
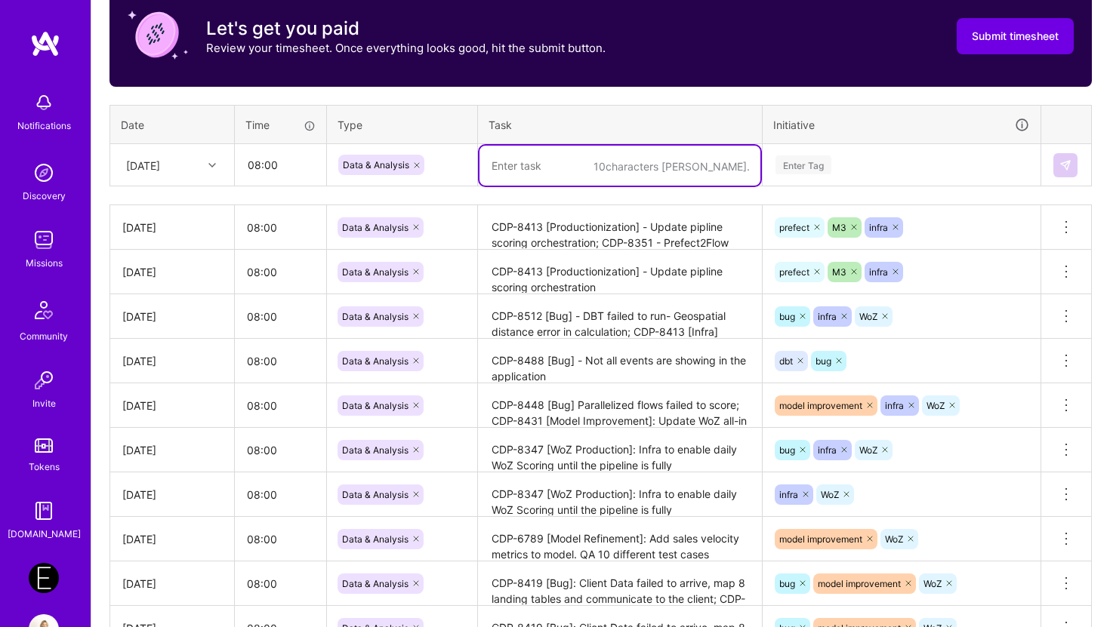
scroll to position [448, 0]
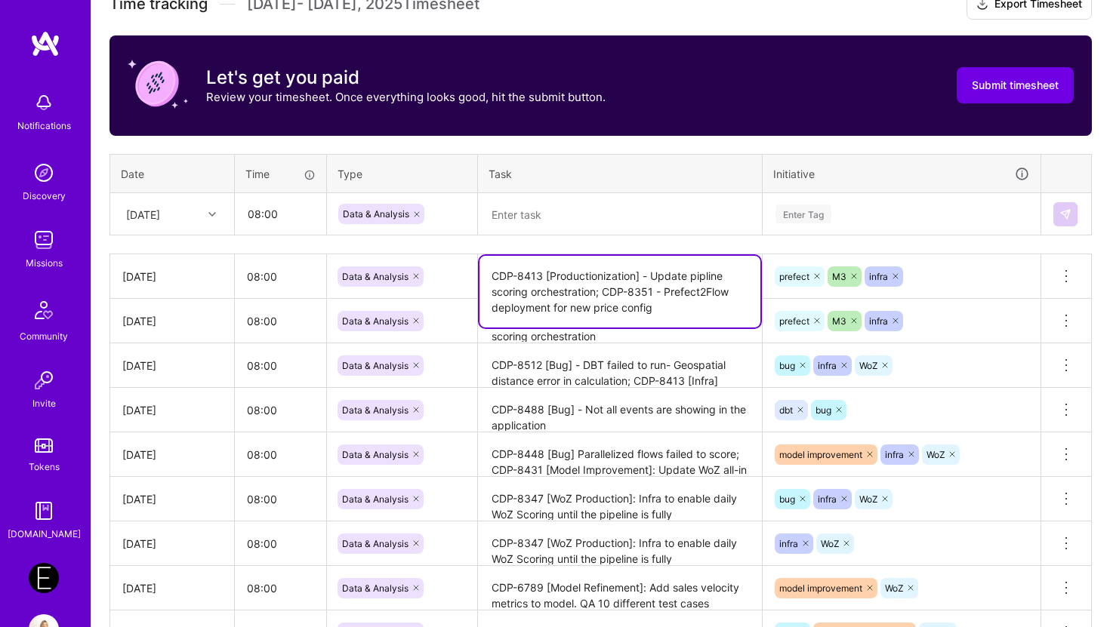
drag, startPoint x: 606, startPoint y: 287, endPoint x: 694, endPoint y: 332, distance: 99.3
click at [694, 332] on tbody "[DATE] 08:00 Data & Analysis CDP-8413 [Productionization] - Update pipline scor…" at bounding box center [600, 476] width 981 height 445
click at [590, 220] on textarea at bounding box center [619, 215] width 281 height 40
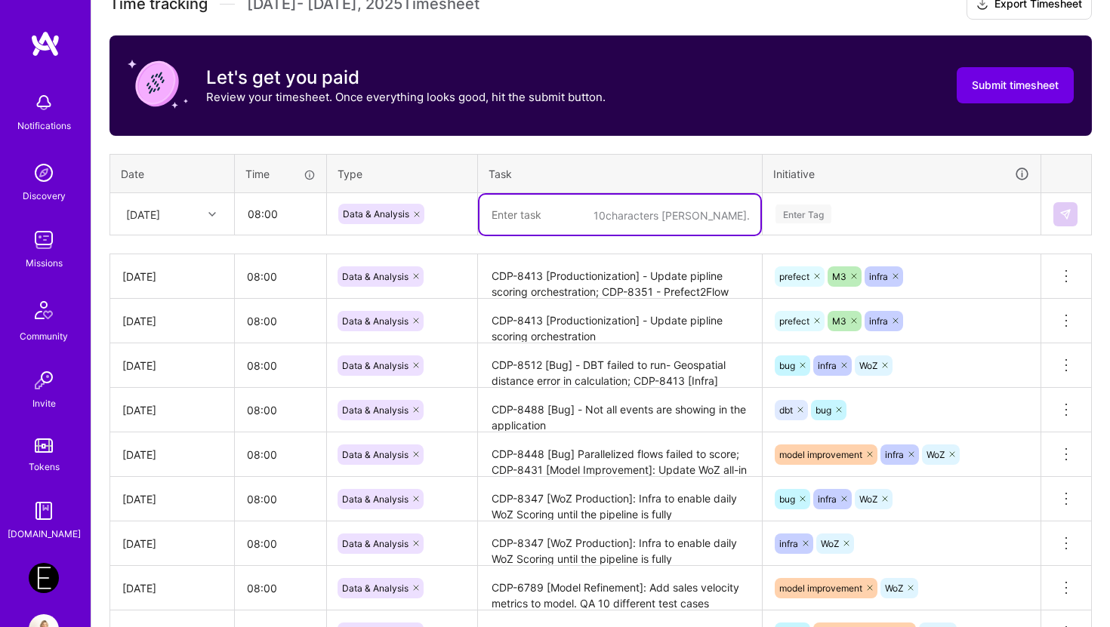
paste textarea "CDP-8351 - Prefect2Flow deployment for new price config"
type textarea "CDP-8351 - Prefect2Flow deployment for new price config"
click at [848, 214] on div "Enter Tag" at bounding box center [901, 214] width 255 height 19
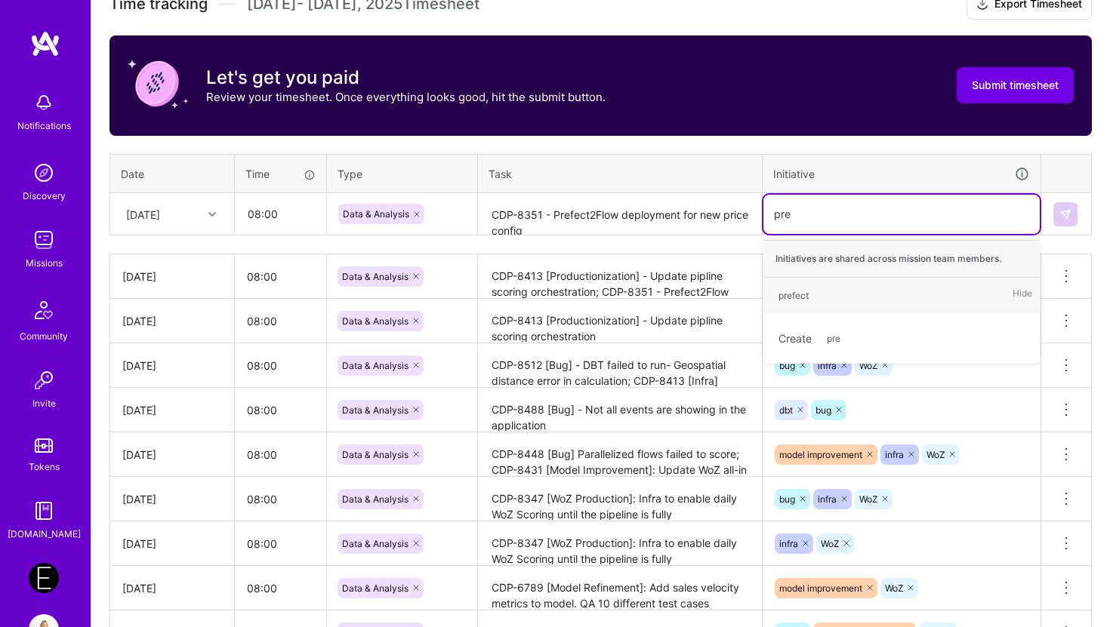
type input "pref"
click at [805, 294] on div "prefect" at bounding box center [793, 296] width 30 height 16
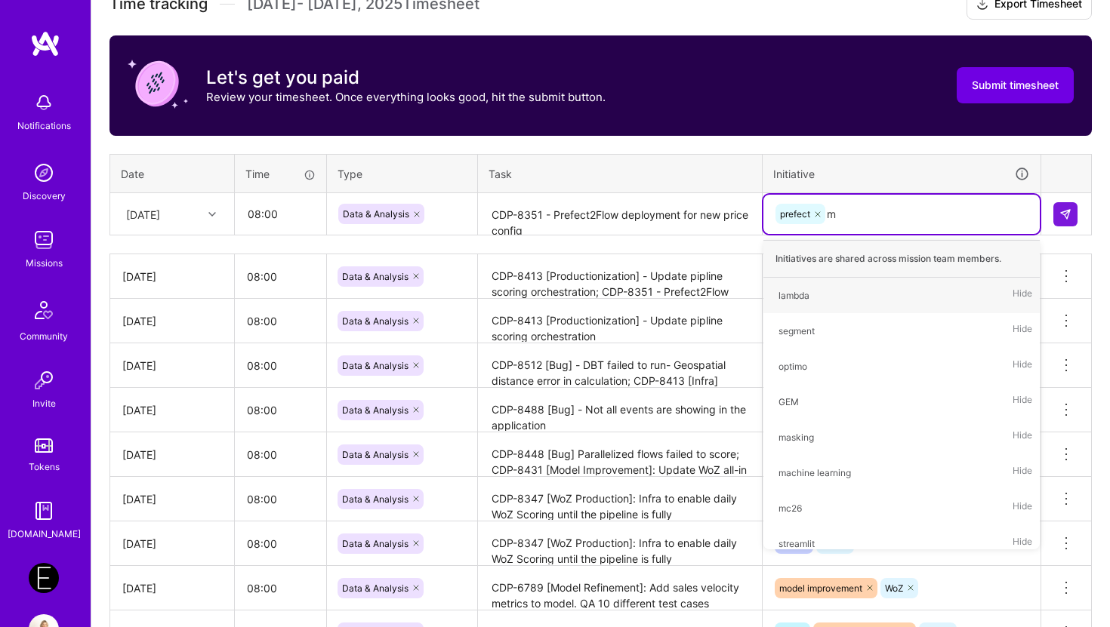
type input "m3"
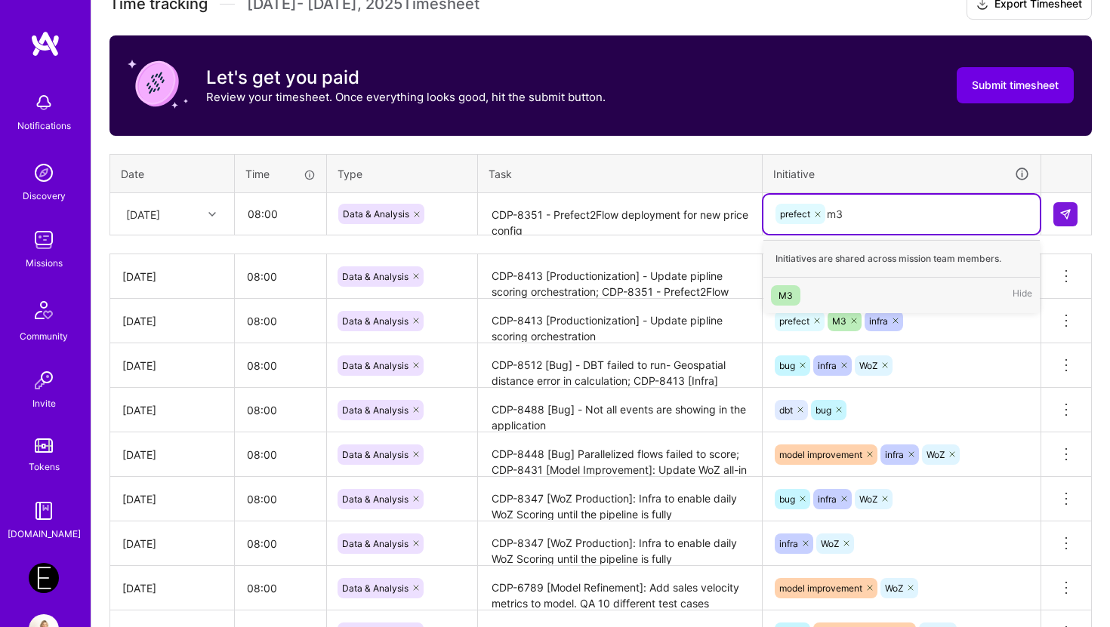
click at [790, 294] on div "M3" at bounding box center [785, 296] width 14 height 16
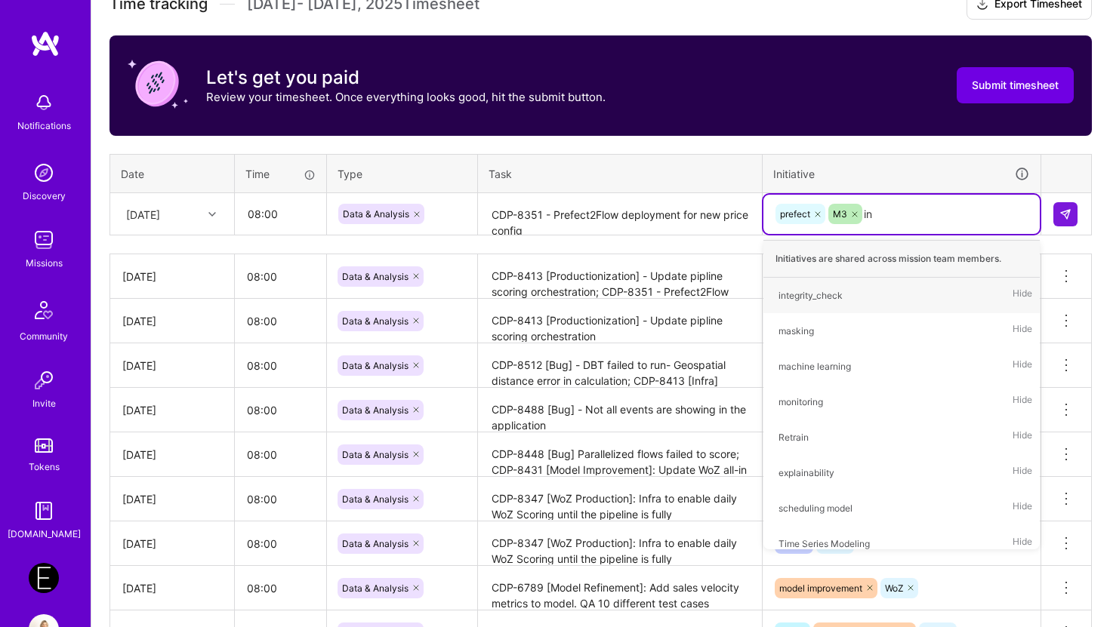
type input "inf"
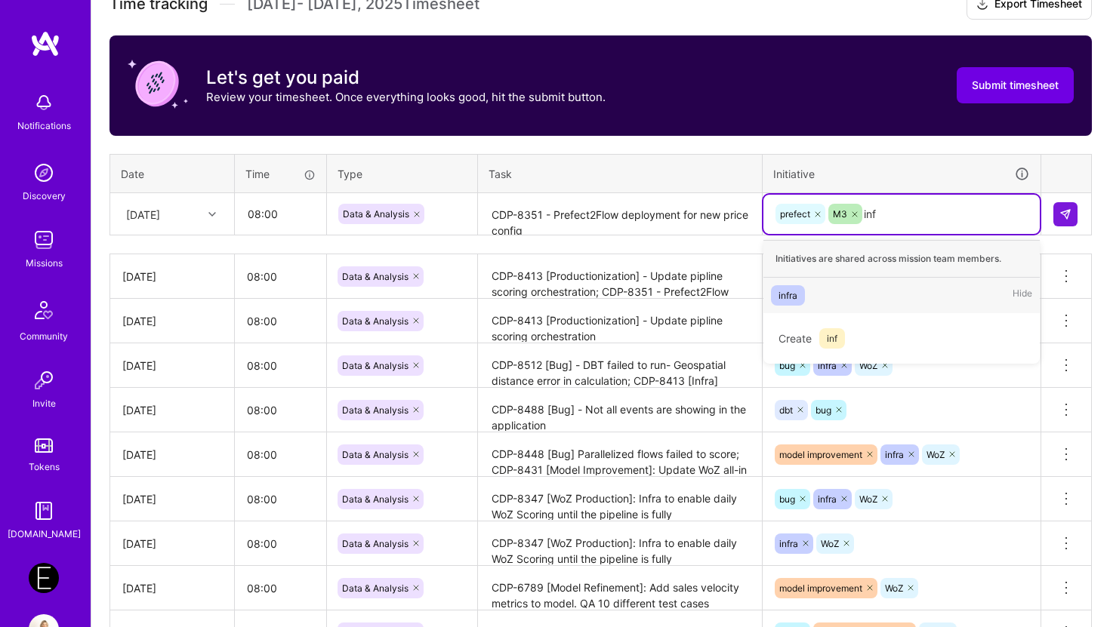
click at [799, 291] on span "infra" at bounding box center [788, 295] width 34 height 20
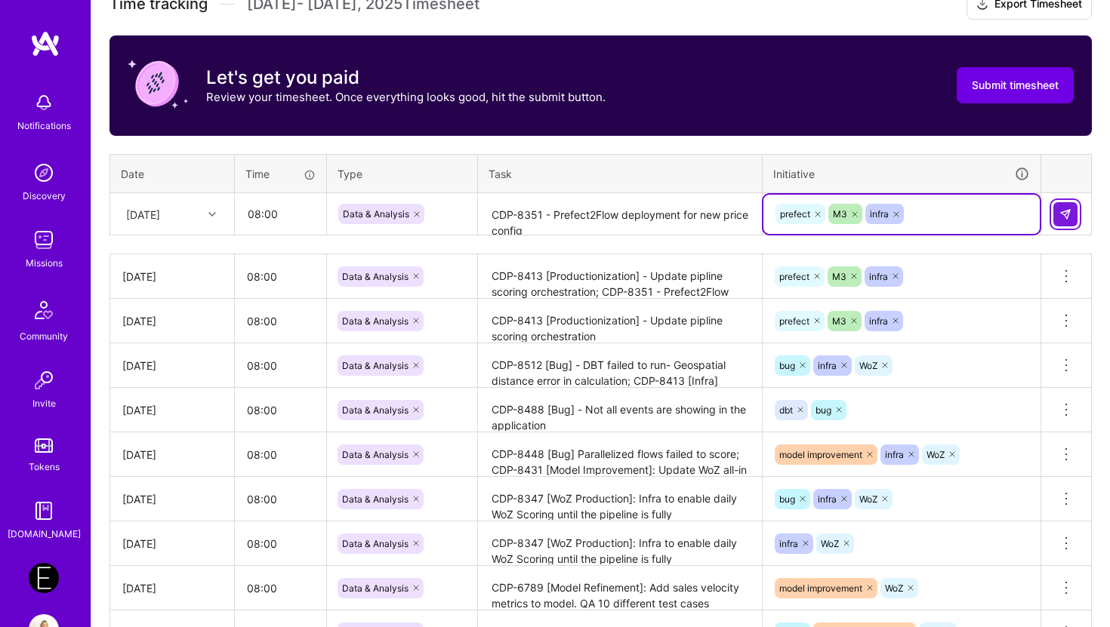
click at [1008, 215] on button at bounding box center [1065, 214] width 24 height 24
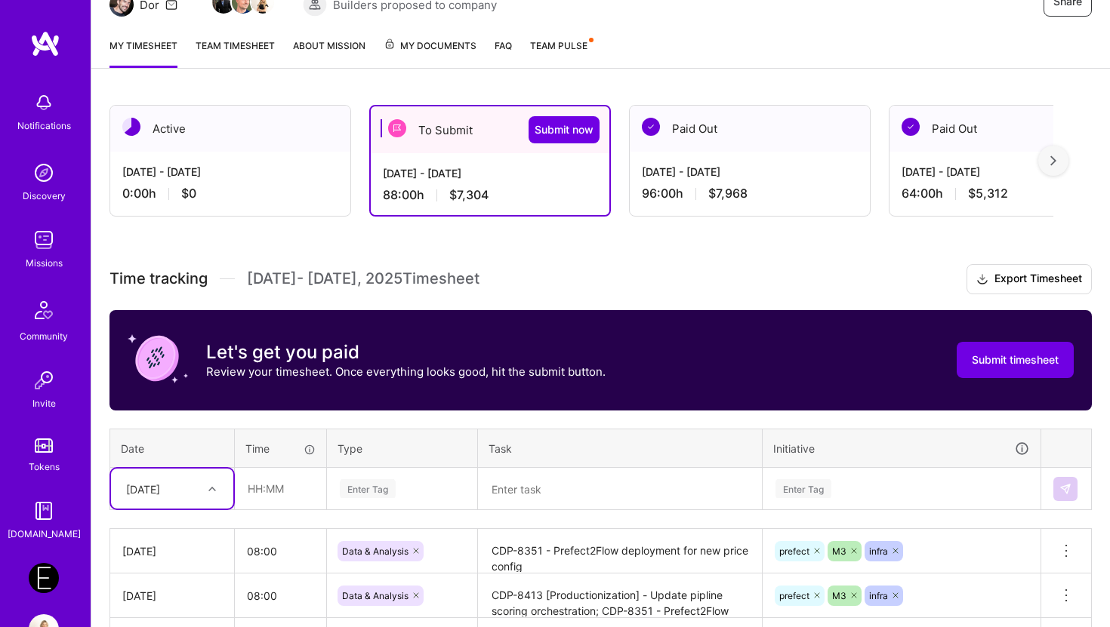
scroll to position [0, 0]
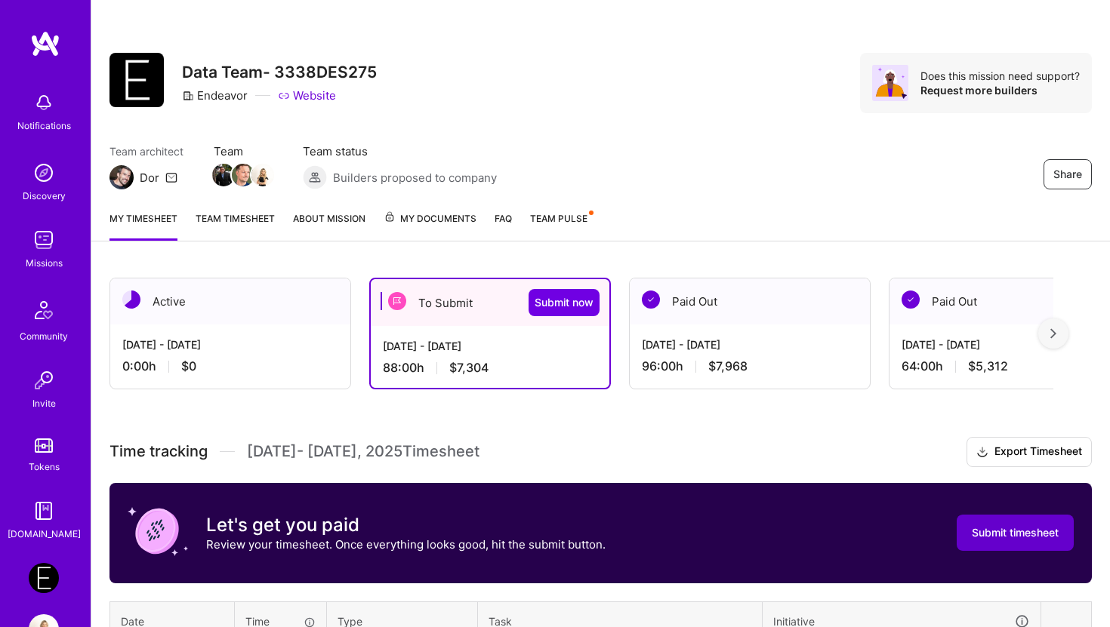
click at [990, 541] on button "Submit timesheet" at bounding box center [1014, 533] width 117 height 36
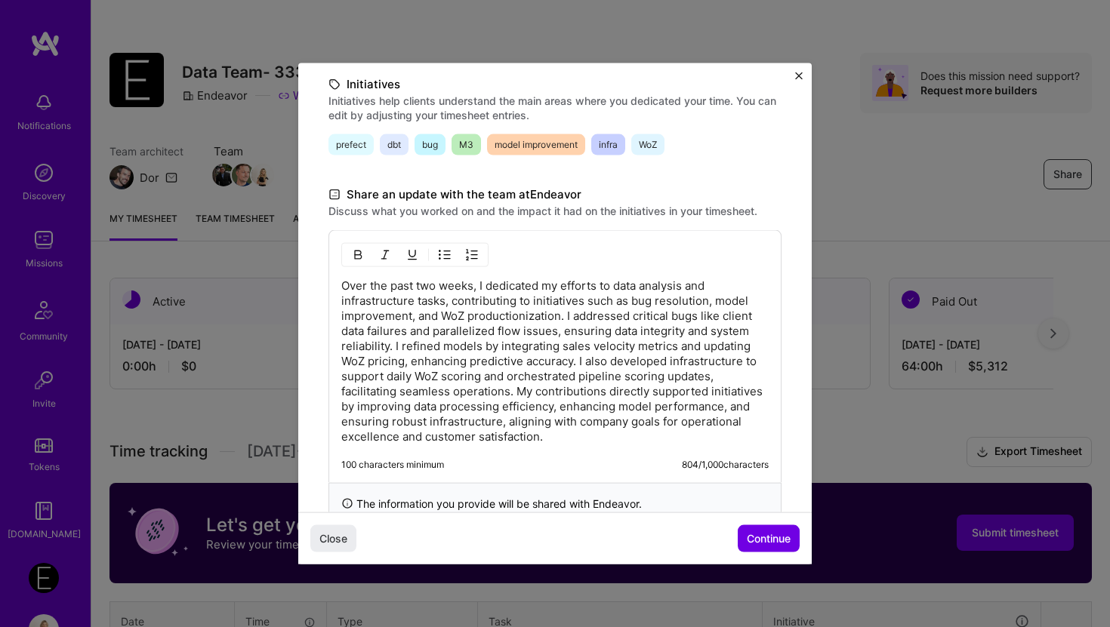
scroll to position [366, 0]
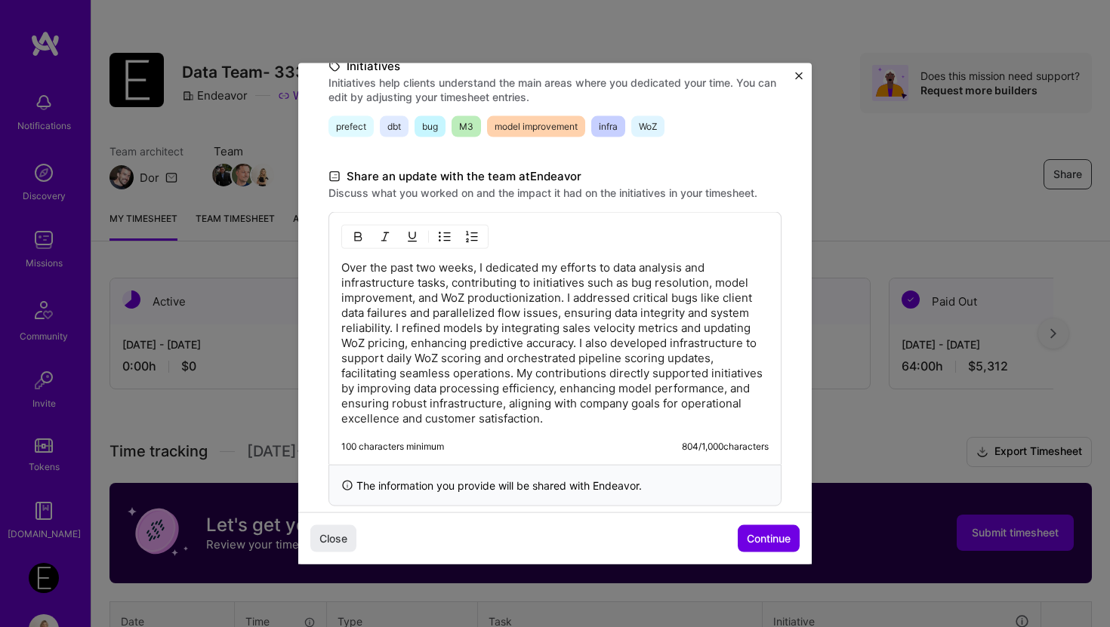
click at [618, 269] on p "Over the past two weeks, I dedicated my efforts to data analysis and infrastruc…" at bounding box center [554, 343] width 427 height 166
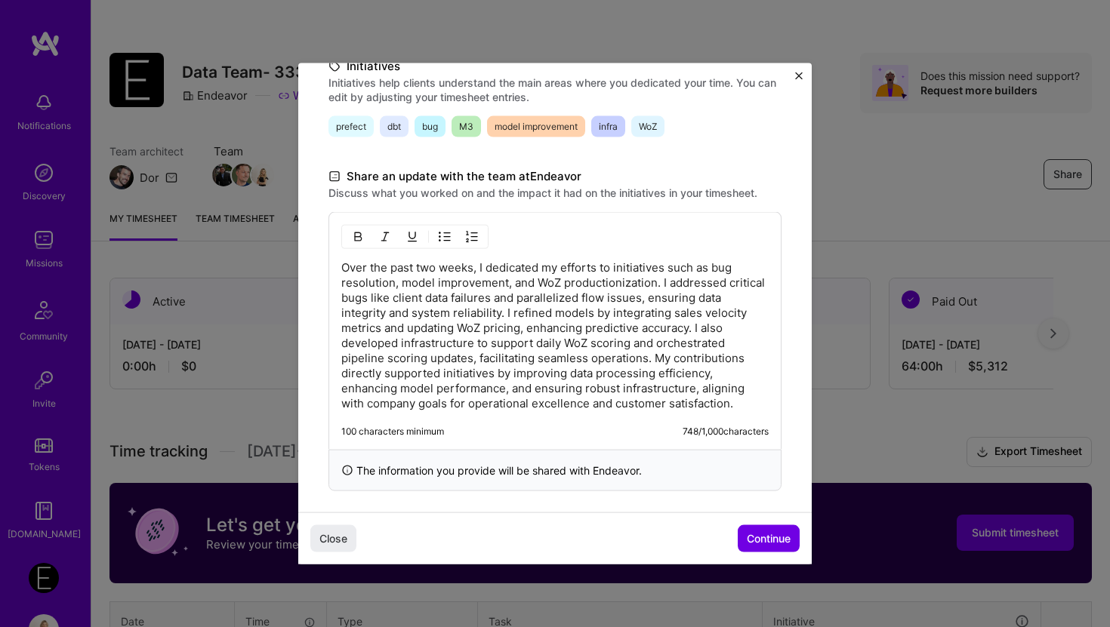
click at [537, 279] on p "Over the past two weeks, I dedicated my efforts to initiatives such as bug reso…" at bounding box center [554, 335] width 427 height 151
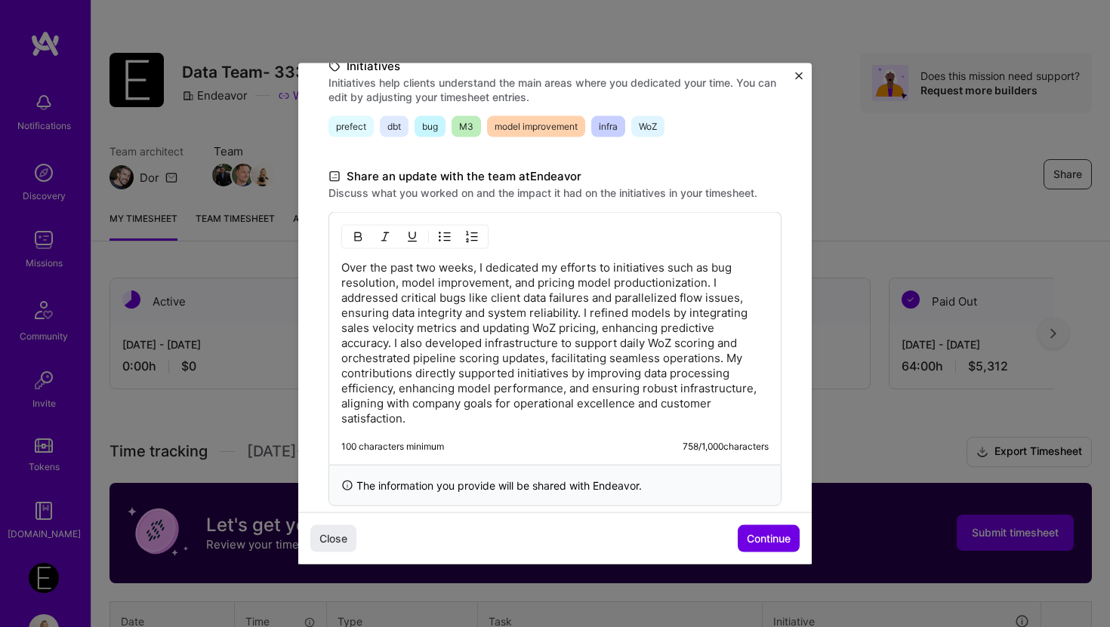
click at [704, 283] on p "Over the past two weeks, I dedicated my efforts to initiatives such as bug reso…" at bounding box center [554, 343] width 427 height 166
click at [623, 313] on p "Over the past two weeks, I dedicated my efforts to initiatives such as bug reso…" at bounding box center [554, 343] width 427 height 166
click at [537, 313] on p "Over the past two weeks, I dedicated my efforts to initiatives such as bug reso…" at bounding box center [554, 343] width 427 height 166
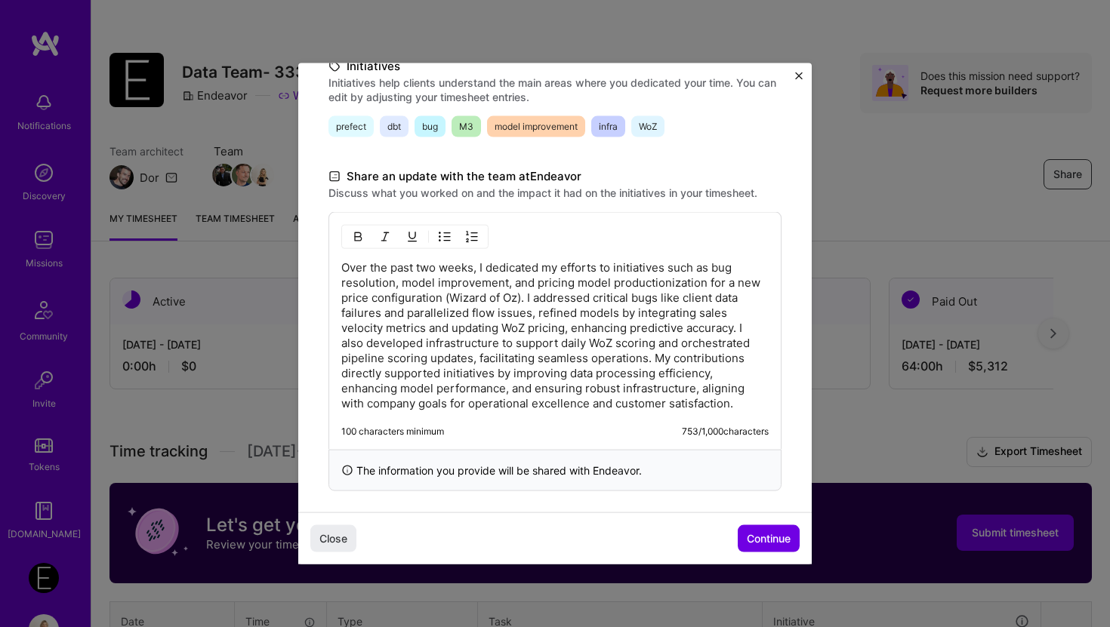
click at [508, 328] on p "Over the past two weeks, I dedicated my efforts to initiatives such as bug reso…" at bounding box center [554, 335] width 427 height 151
click at [570, 330] on p "Over the past two weeks, I dedicated my efforts to initiatives such as bug reso…" at bounding box center [554, 335] width 427 height 151
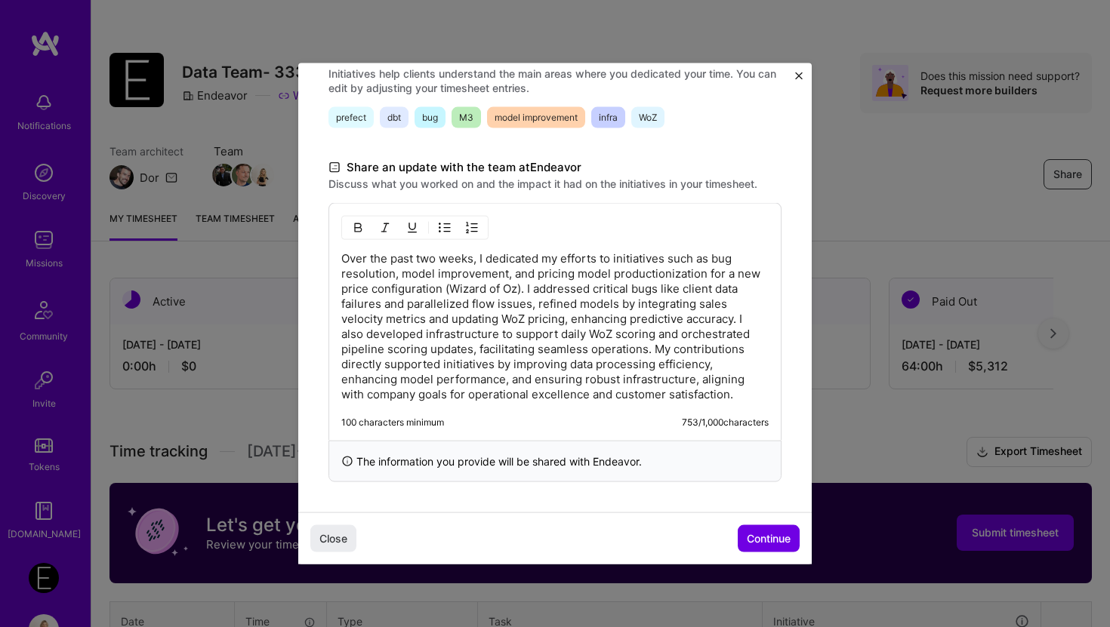
click at [733, 319] on p "Over the past two weeks, I dedicated my efforts to initiatives such as bug reso…" at bounding box center [554, 326] width 427 height 151
click at [507, 350] on p "Over the past two weeks, I dedicated my efforts to initiatives such as bug reso…" at bounding box center [554, 326] width 427 height 151
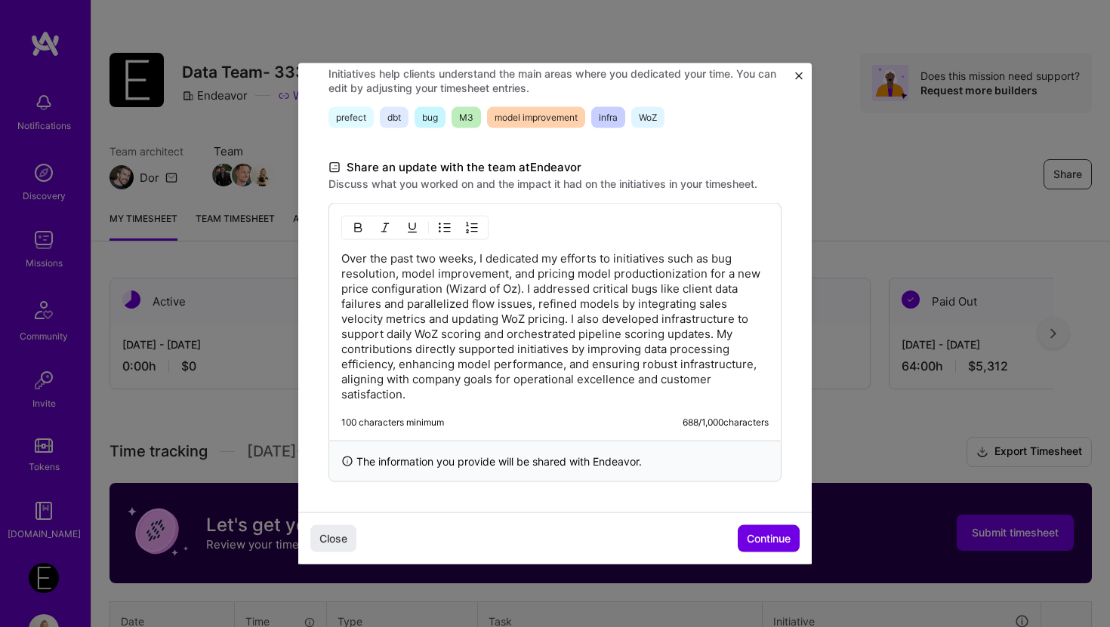
scroll to position [315, 0]
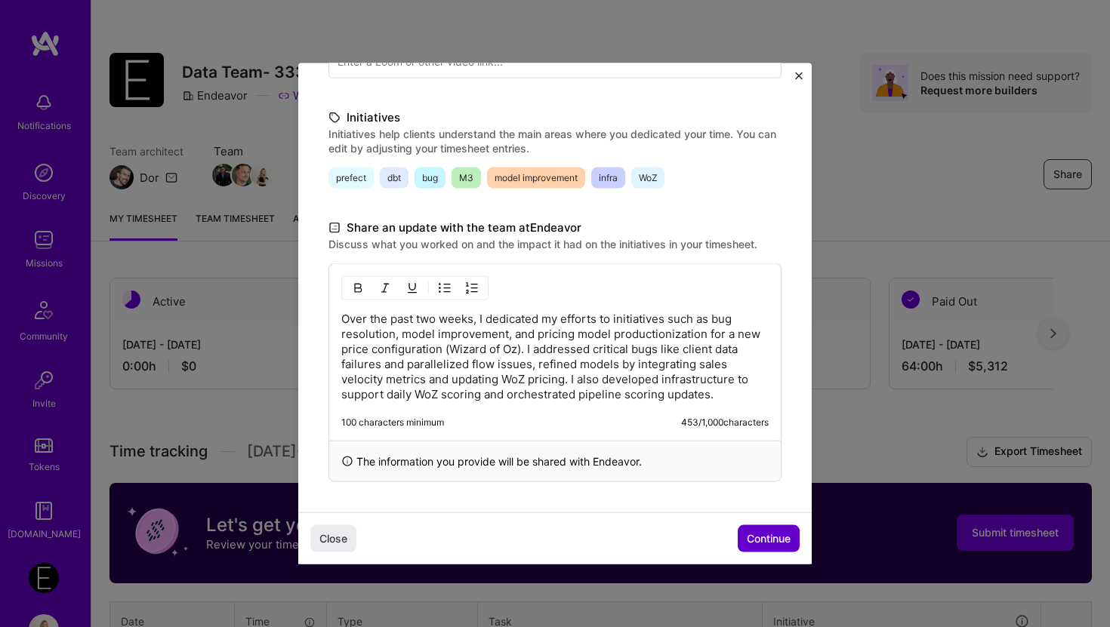
click at [765, 536] on span "Continue" at bounding box center [769, 538] width 44 height 15
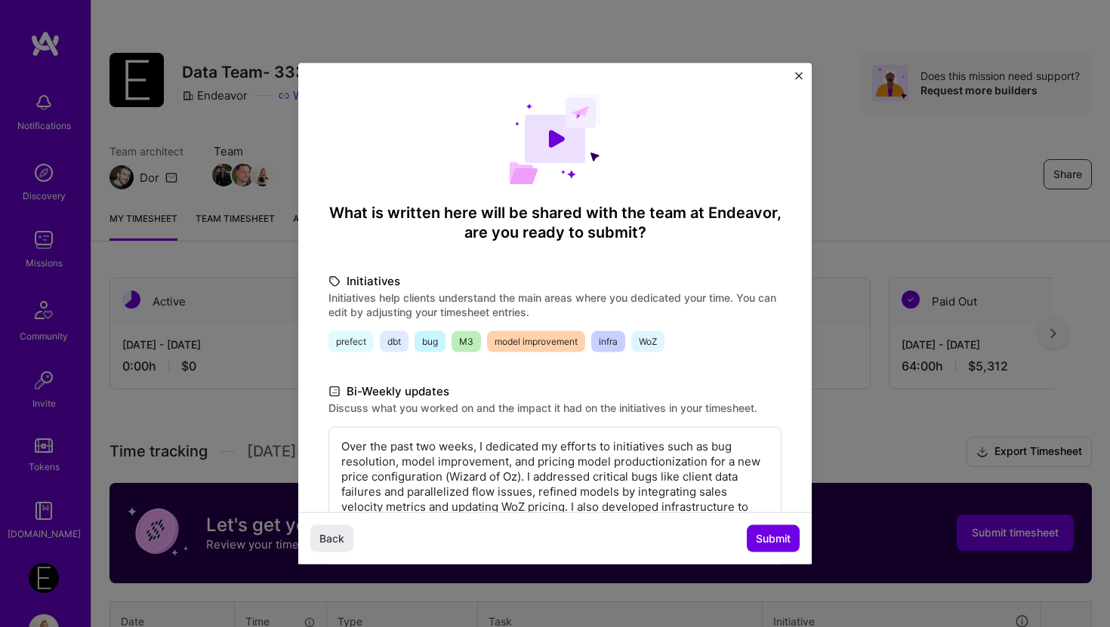
scroll to position [112, 0]
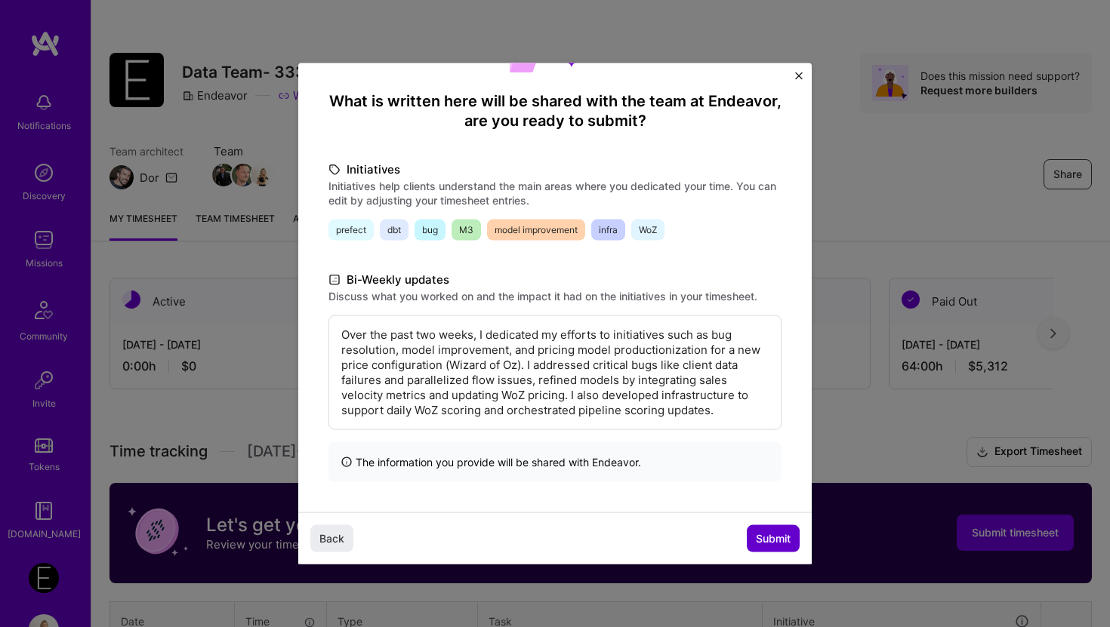
click at [776, 537] on span "Submit" at bounding box center [773, 538] width 35 height 15
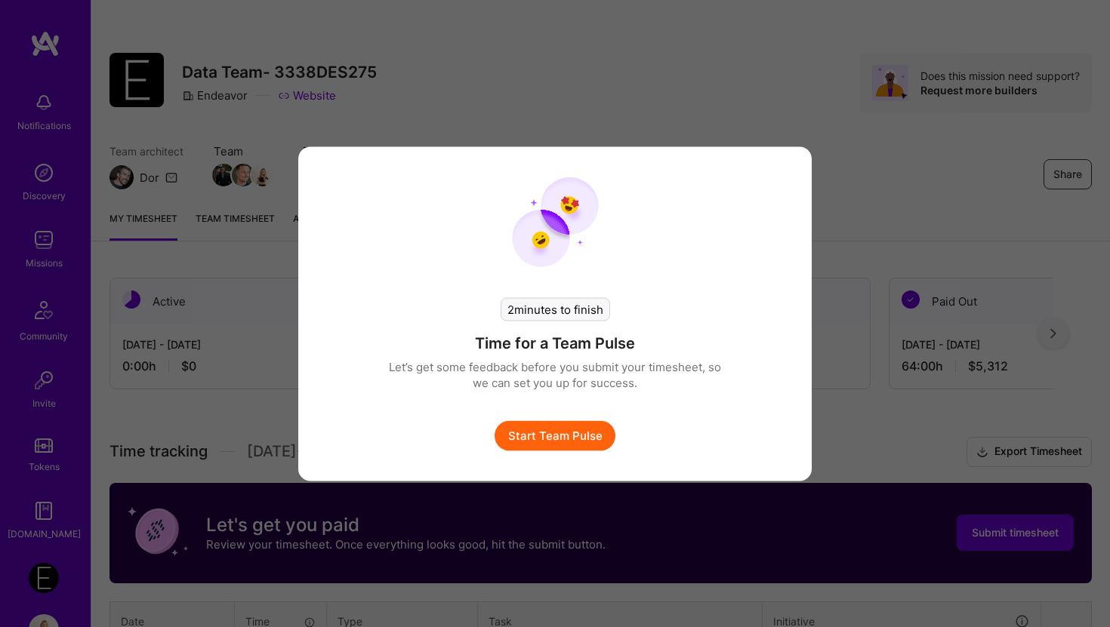
click at [588, 432] on button "Start Team Pulse" at bounding box center [554, 435] width 121 height 30
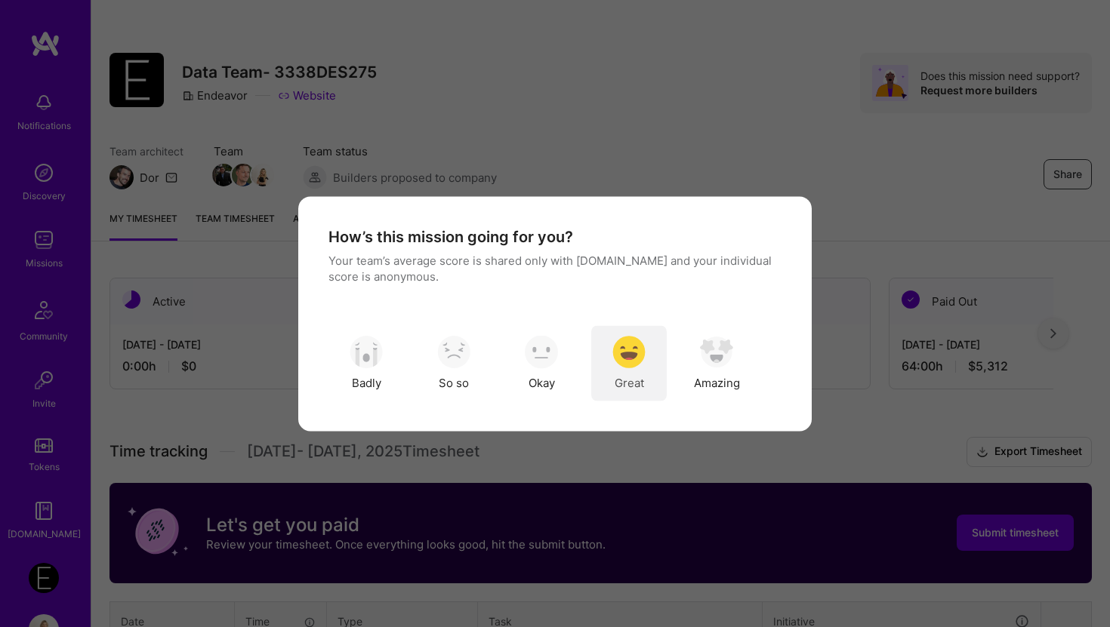
click at [624, 382] on span "Great" at bounding box center [628, 383] width 29 height 16
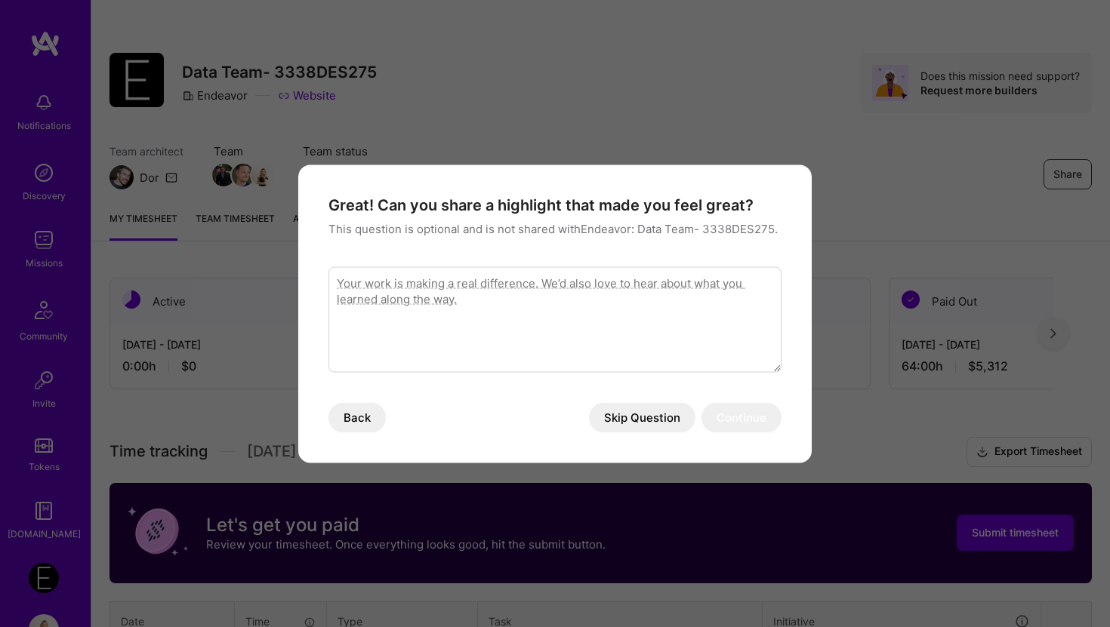
click at [626, 420] on button "Skip Question" at bounding box center [642, 417] width 106 height 30
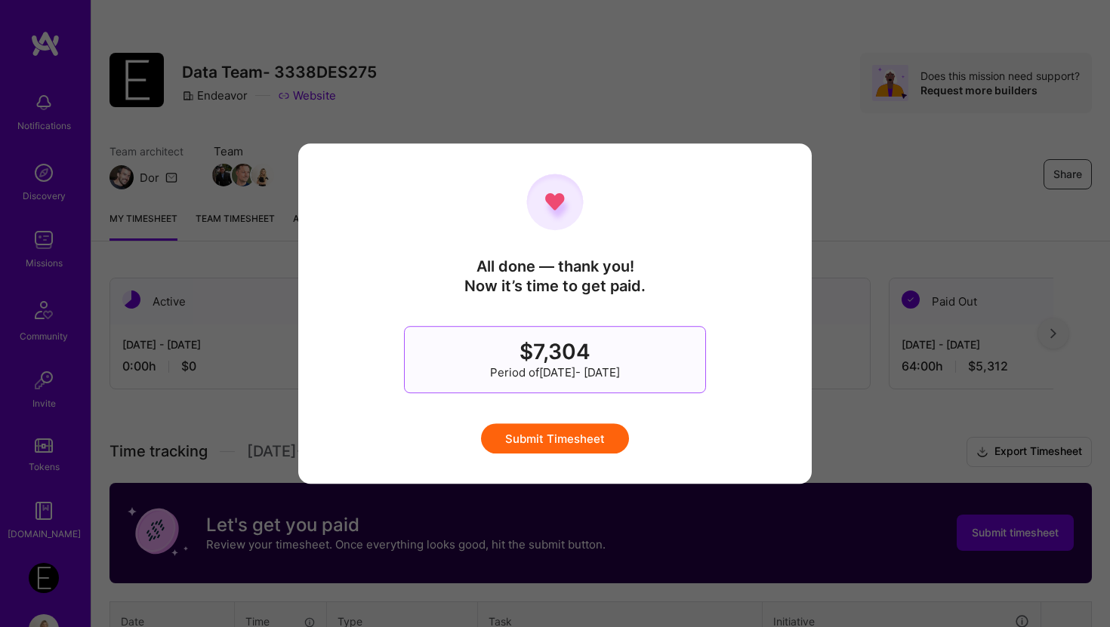
click at [595, 436] on button "Submit Timesheet" at bounding box center [555, 438] width 148 height 30
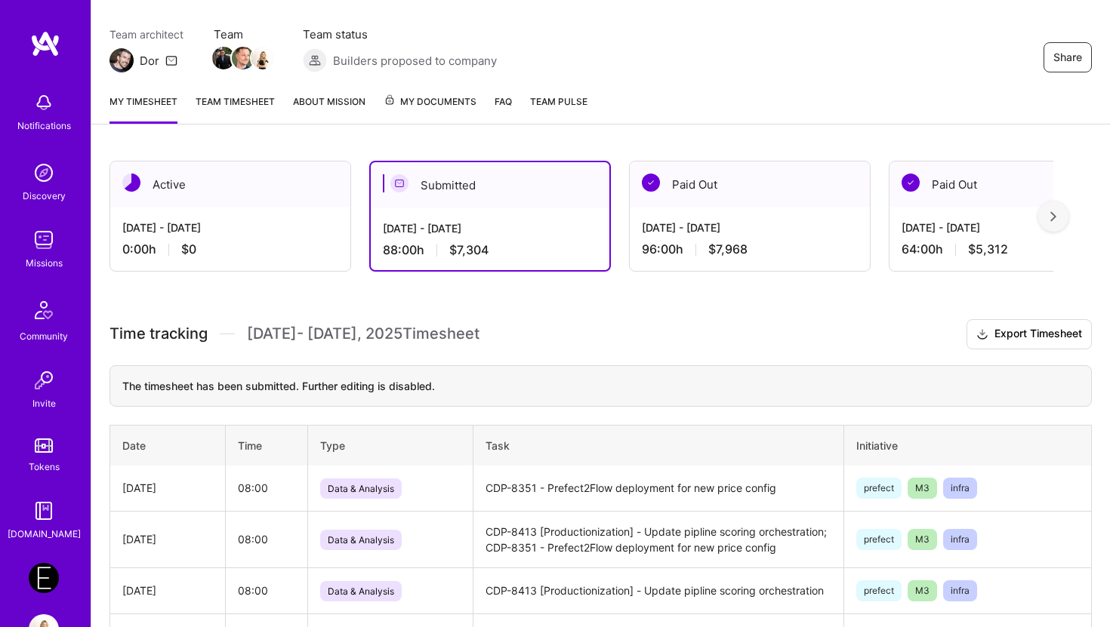
scroll to position [0, 0]
